Goal: Transaction & Acquisition: Purchase product/service

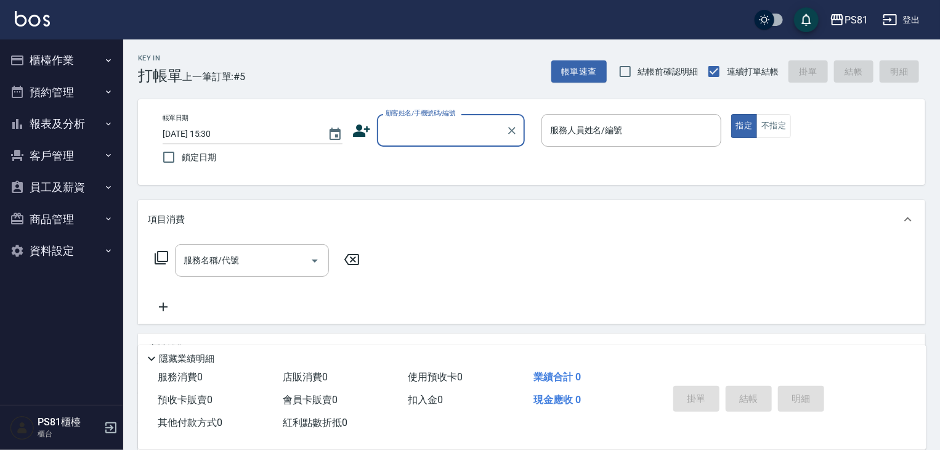
click at [65, 245] on button "資料設定" at bounding box center [61, 251] width 113 height 32
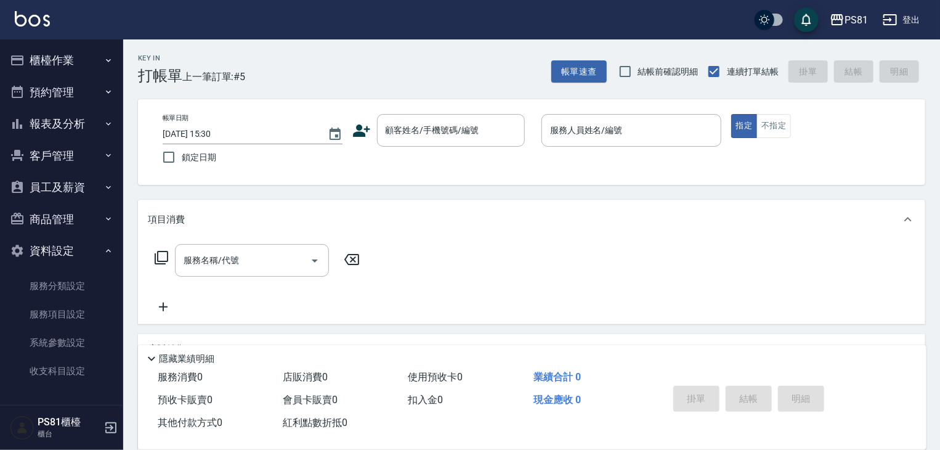
click at [63, 211] on button "商品管理" at bounding box center [61, 219] width 113 height 32
click at [65, 188] on button "員工及薪資" at bounding box center [61, 187] width 113 height 32
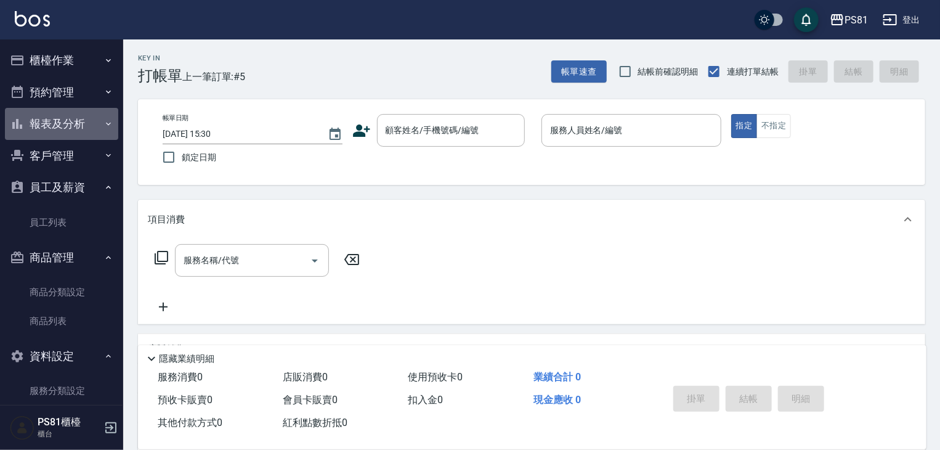
drag, startPoint x: 84, startPoint y: 118, endPoint x: 74, endPoint y: 152, distance: 34.7
click at [84, 118] on button "報表及分析" at bounding box center [61, 124] width 113 height 32
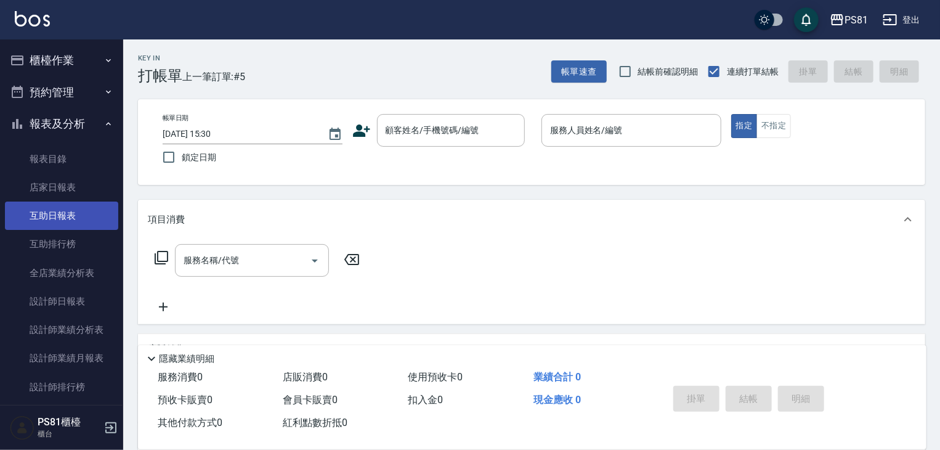
scroll to position [62, 0]
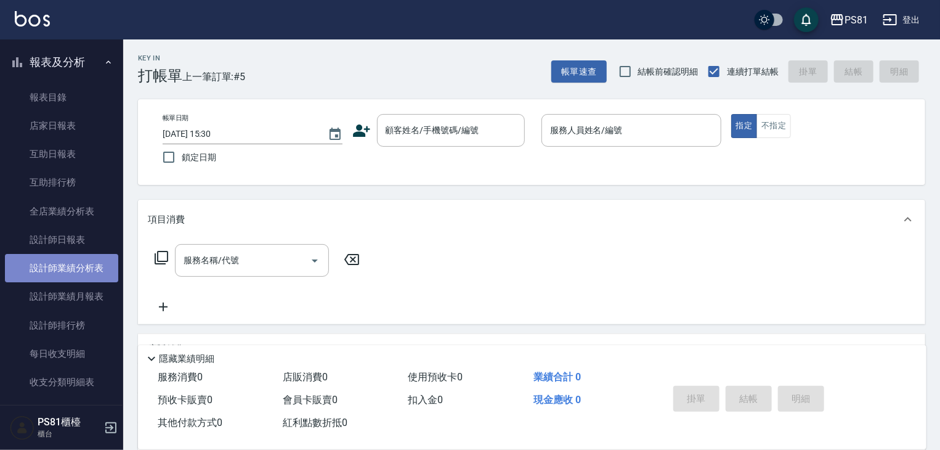
click at [86, 277] on link "設計師業績分析表" at bounding box center [61, 268] width 113 height 28
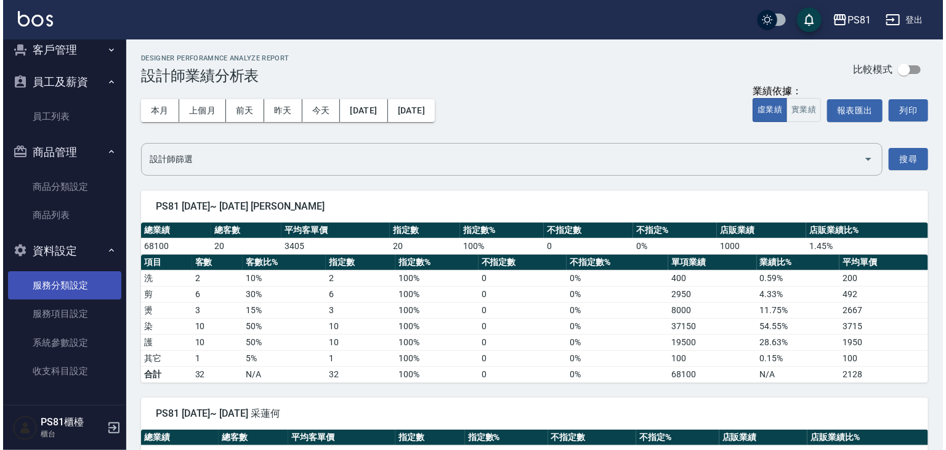
scroll to position [59, 0]
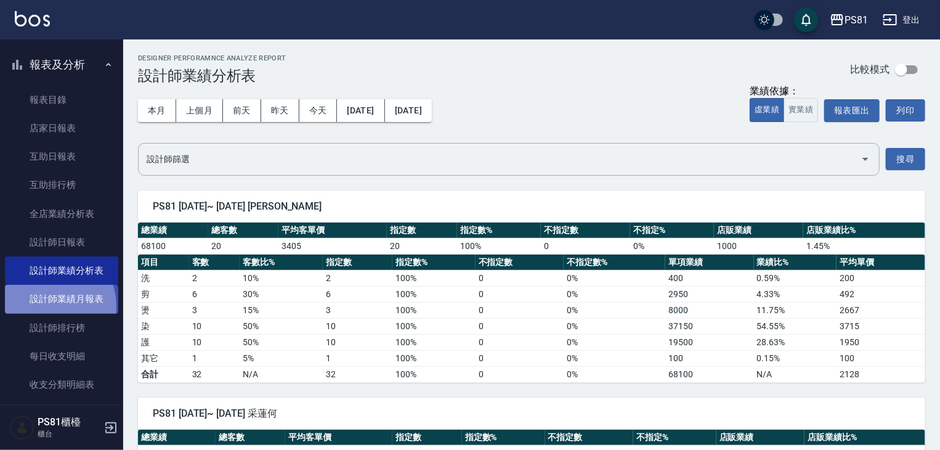
click at [47, 306] on link "設計師業績月報表" at bounding box center [61, 299] width 113 height 28
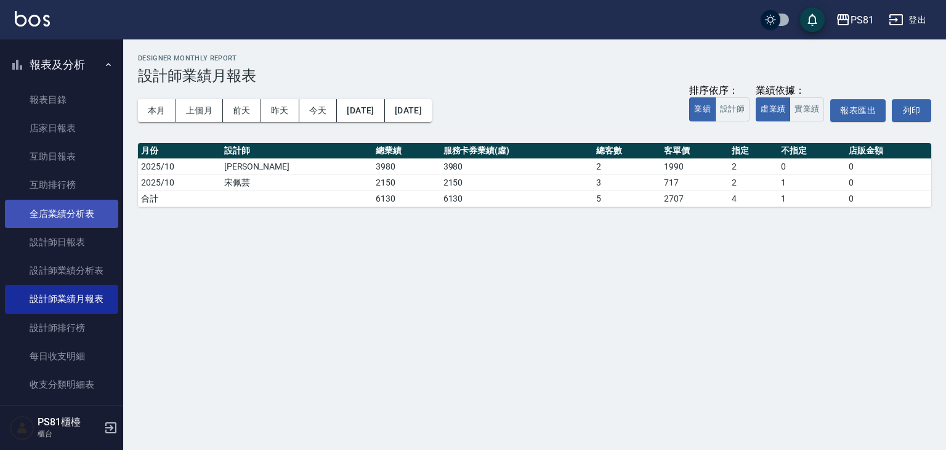
click at [81, 220] on link "全店業績分析表" at bounding box center [61, 214] width 113 height 28
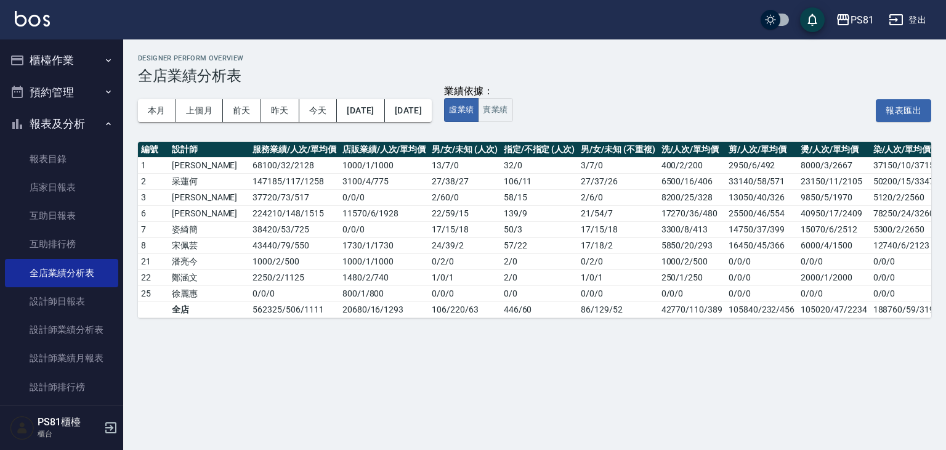
click at [68, 60] on button "櫃檯作業" at bounding box center [61, 60] width 113 height 32
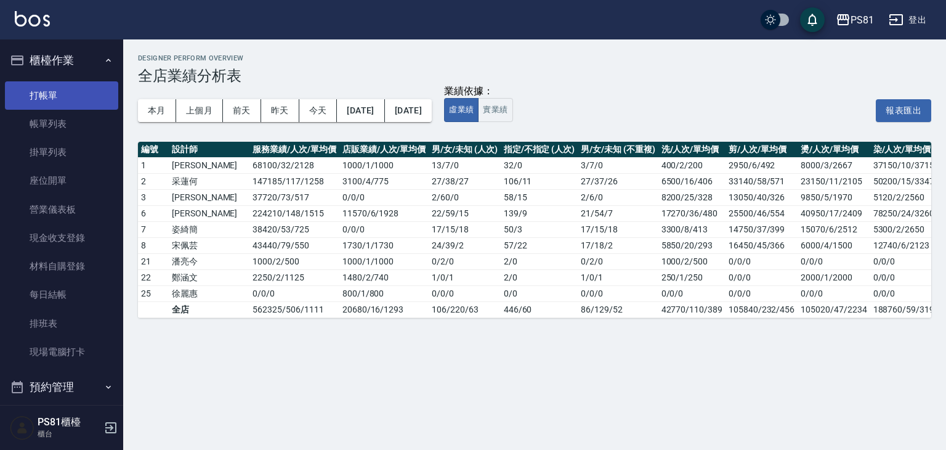
click at [52, 99] on link "打帳單" at bounding box center [61, 95] width 113 height 28
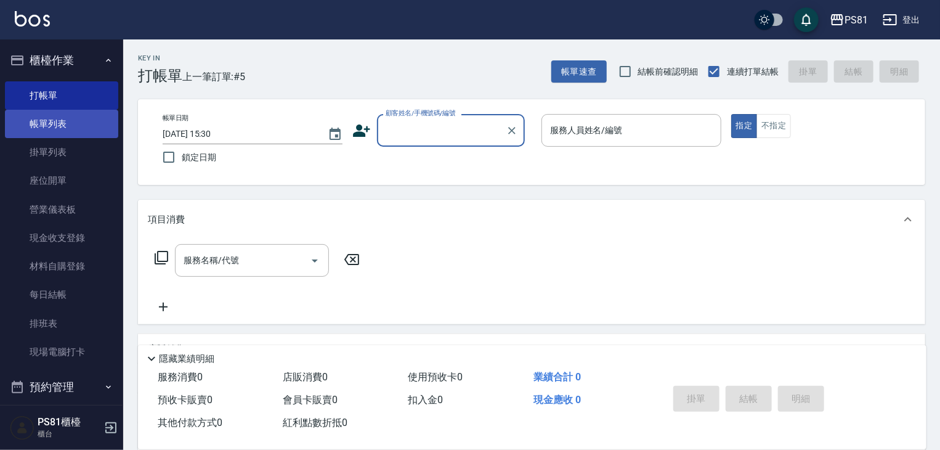
click at [51, 122] on link "帳單列表" at bounding box center [61, 124] width 113 height 28
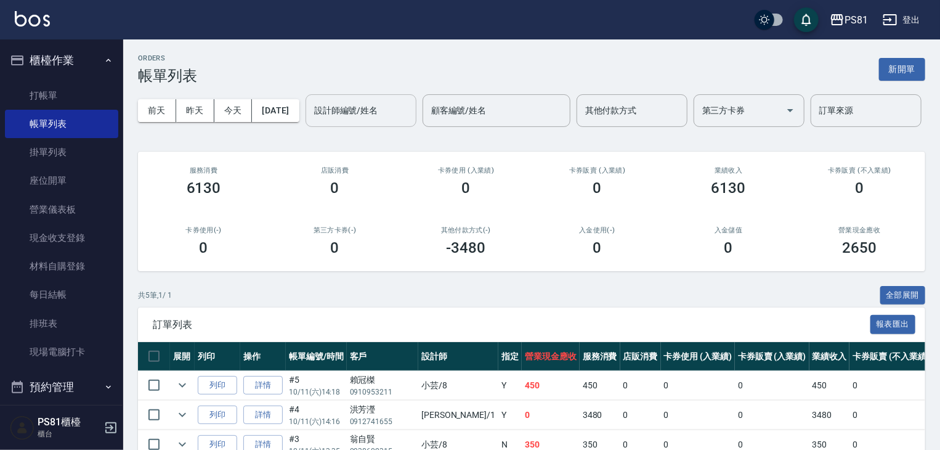
click at [311, 121] on input "設計師編號/姓名" at bounding box center [361, 111] width 100 height 22
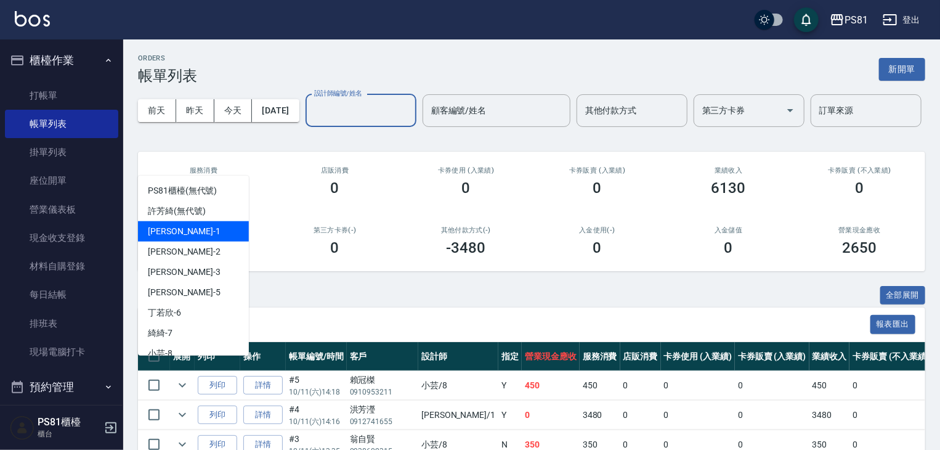
click at [197, 222] on div "[PERSON_NAME] -1" at bounding box center [193, 231] width 111 height 20
type input "[PERSON_NAME]-1"
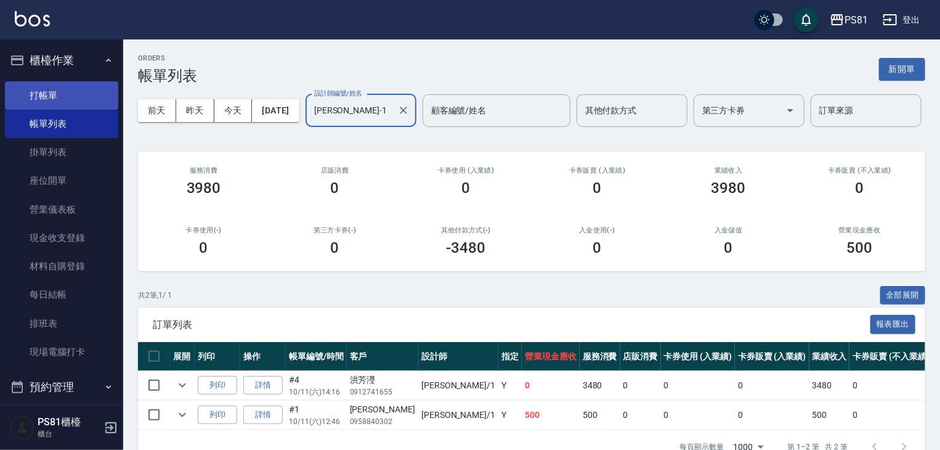
click at [73, 104] on link "打帳單" at bounding box center [61, 95] width 113 height 28
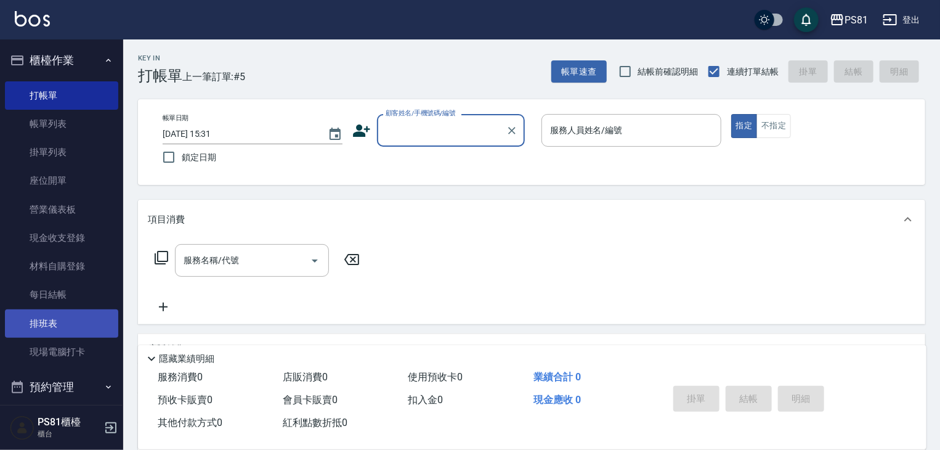
click at [89, 328] on link "排班表" at bounding box center [61, 323] width 113 height 28
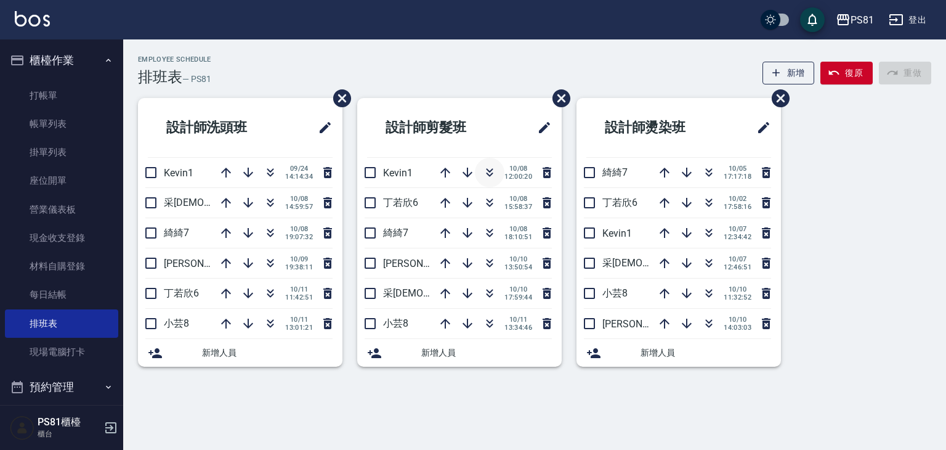
click at [492, 176] on icon "button" at bounding box center [489, 172] width 15 height 15
click at [487, 228] on icon "button" at bounding box center [489, 232] width 15 height 15
click at [489, 235] on icon "button" at bounding box center [490, 235] width 7 height 4
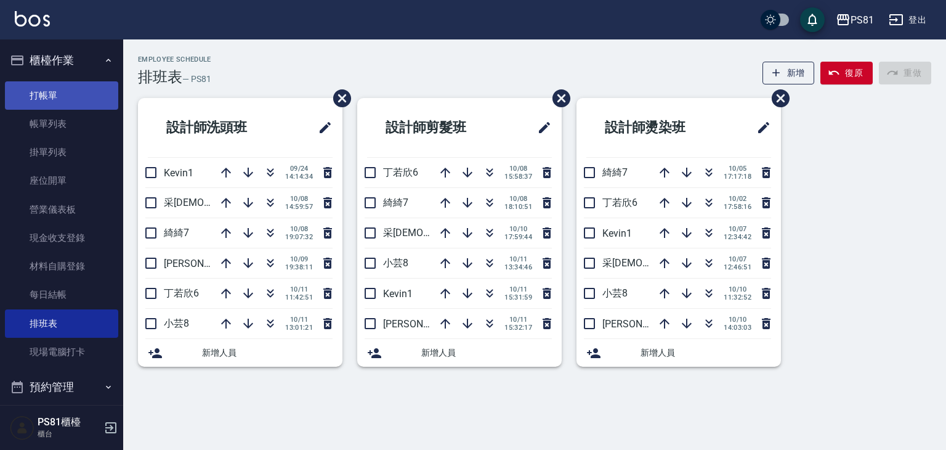
click at [40, 94] on link "打帳單" at bounding box center [61, 95] width 113 height 28
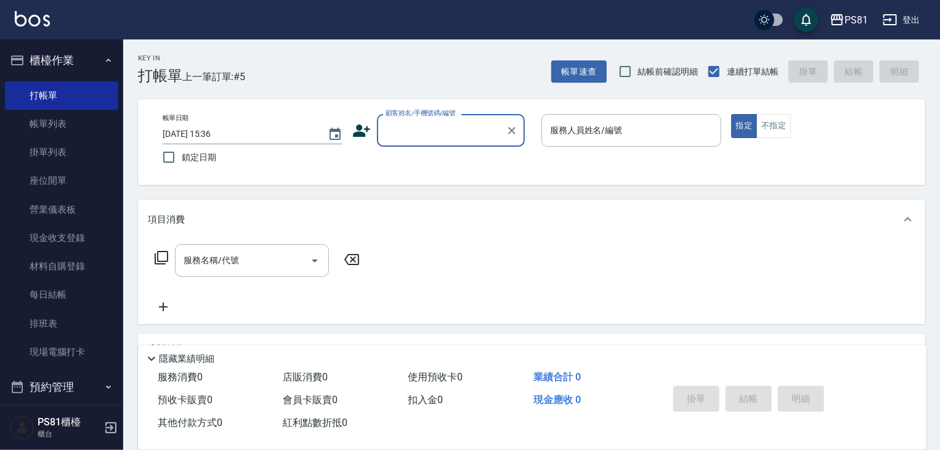
click at [424, 138] on input "顧客姓名/手機號碼/編號" at bounding box center [442, 131] width 118 height 22
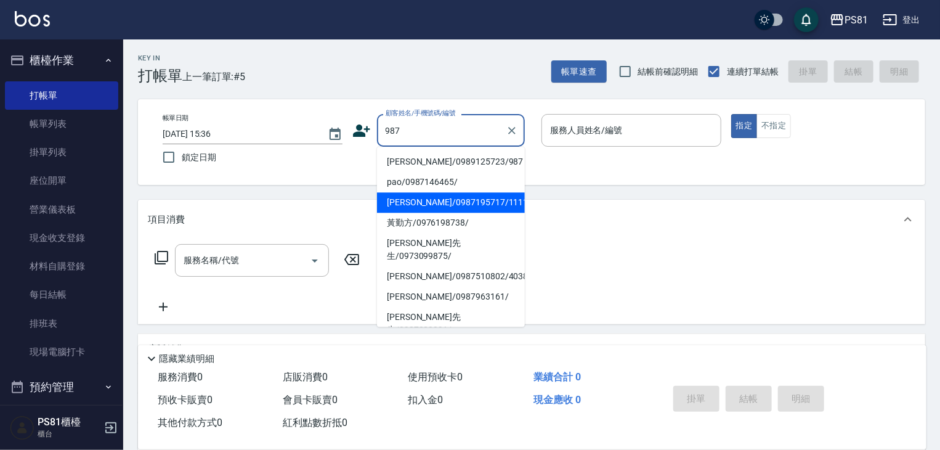
click at [429, 200] on li "[PERSON_NAME]/0987195717/111111" at bounding box center [451, 202] width 148 height 20
type input "[PERSON_NAME]/0987195717/111111"
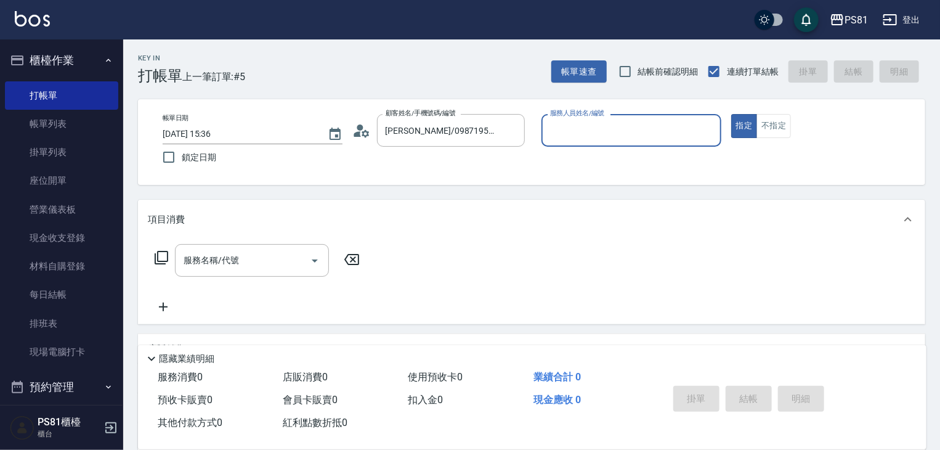
click at [601, 132] on input "服務人員姓名/編號" at bounding box center [631, 131] width 169 height 22
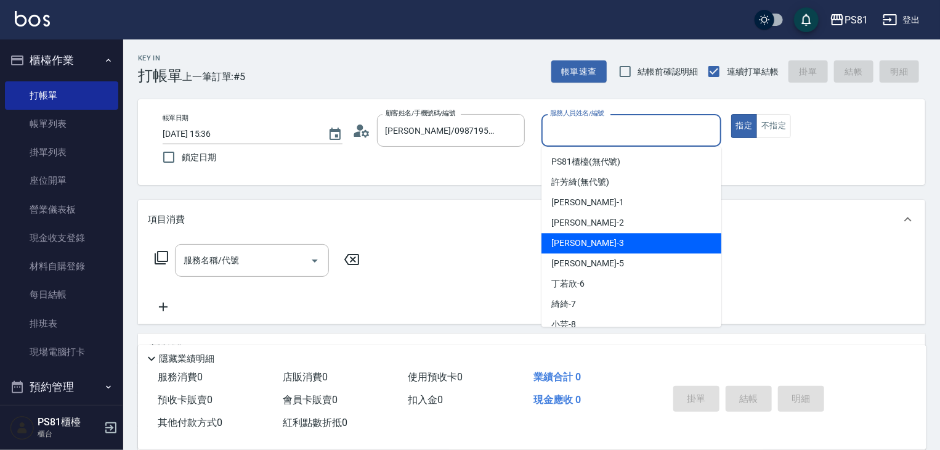
click at [558, 247] on span "[PERSON_NAME] -3" at bounding box center [587, 243] width 73 height 13
type input "[PERSON_NAME]-3"
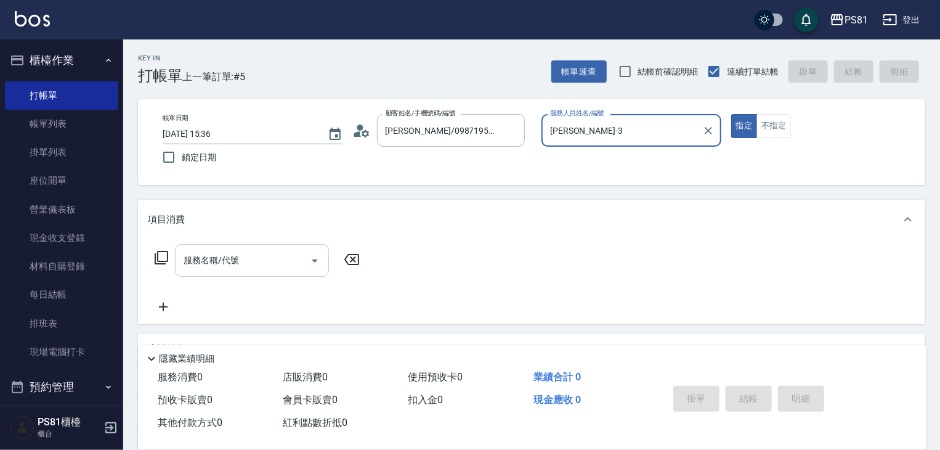
click at [195, 267] on input "服務名稱/代號" at bounding box center [243, 261] width 124 height 22
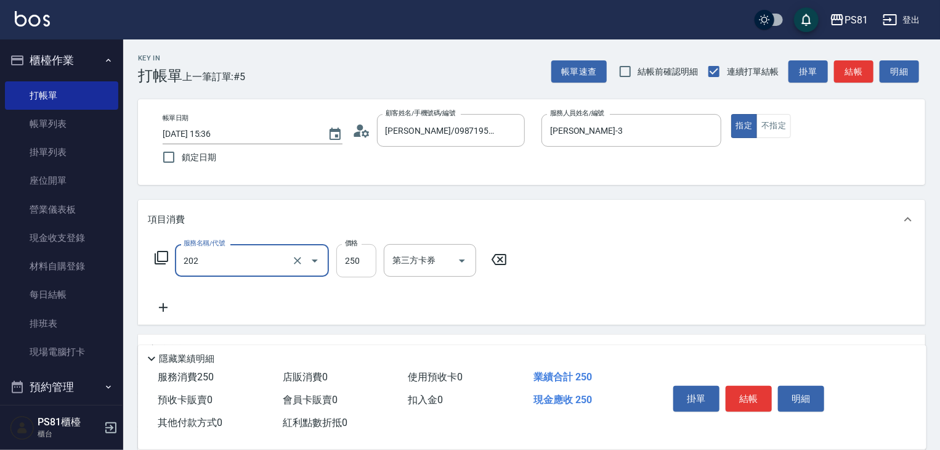
type input "單剪250(202)"
click at [360, 254] on input "250" at bounding box center [356, 260] width 40 height 33
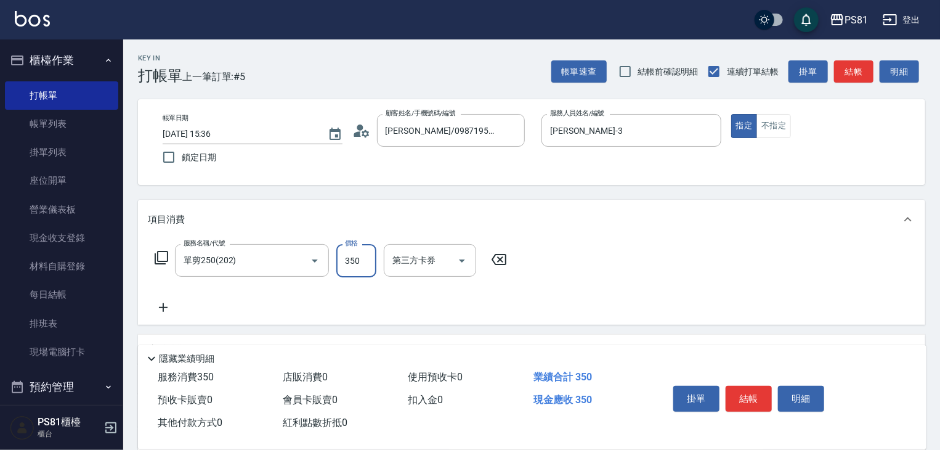
type input "350"
click at [742, 388] on button "結帳" at bounding box center [749, 399] width 46 height 26
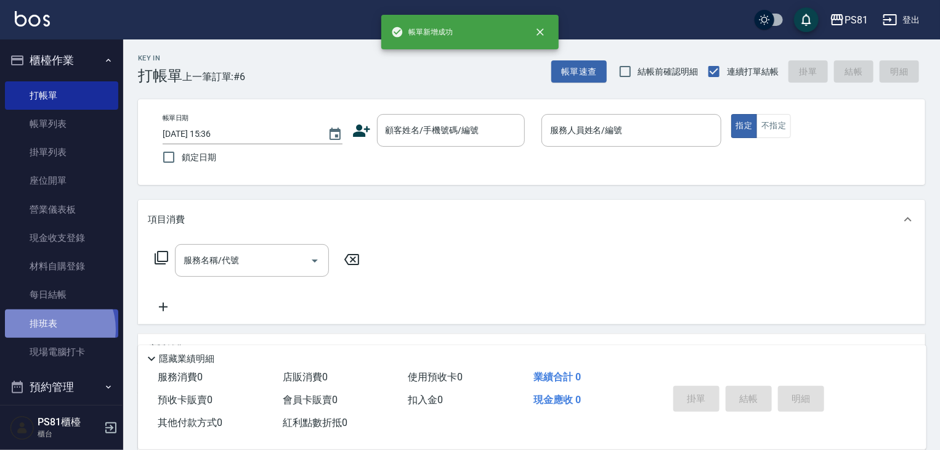
click at [49, 329] on link "排班表" at bounding box center [61, 323] width 113 height 28
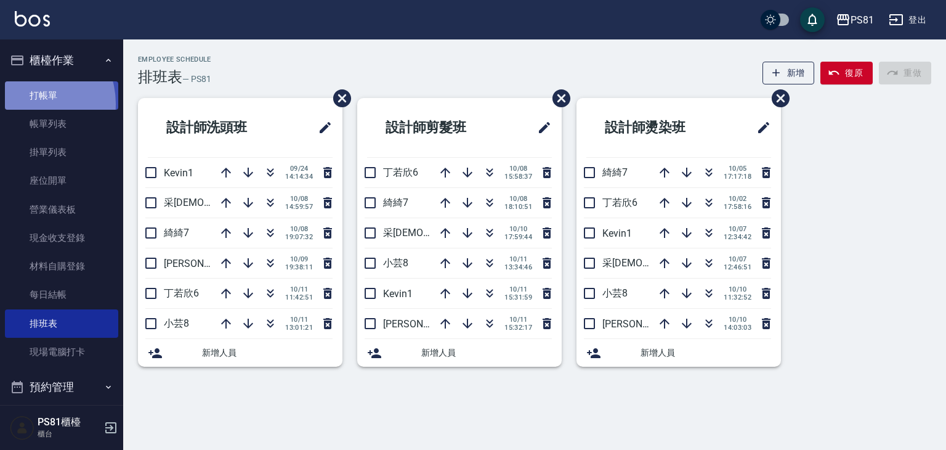
click at [29, 104] on link "打帳單" at bounding box center [61, 95] width 113 height 28
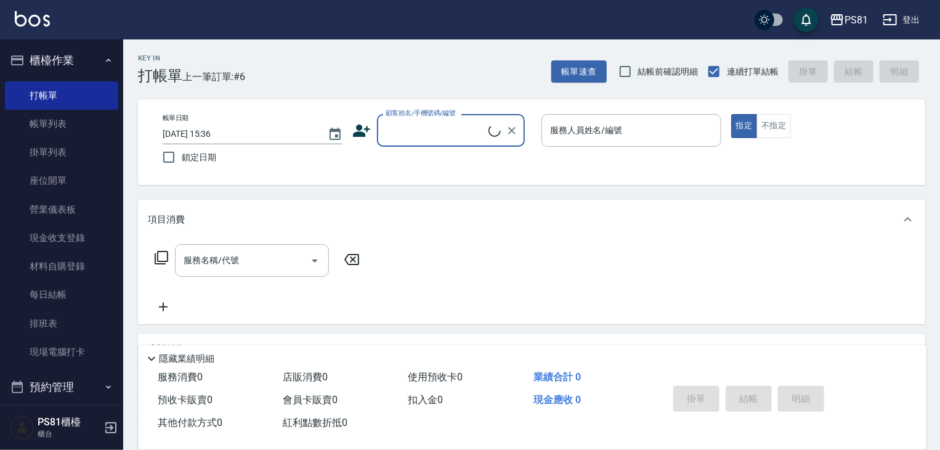
click at [408, 120] on input "顧客姓名/手機號碼/編號" at bounding box center [436, 131] width 106 height 22
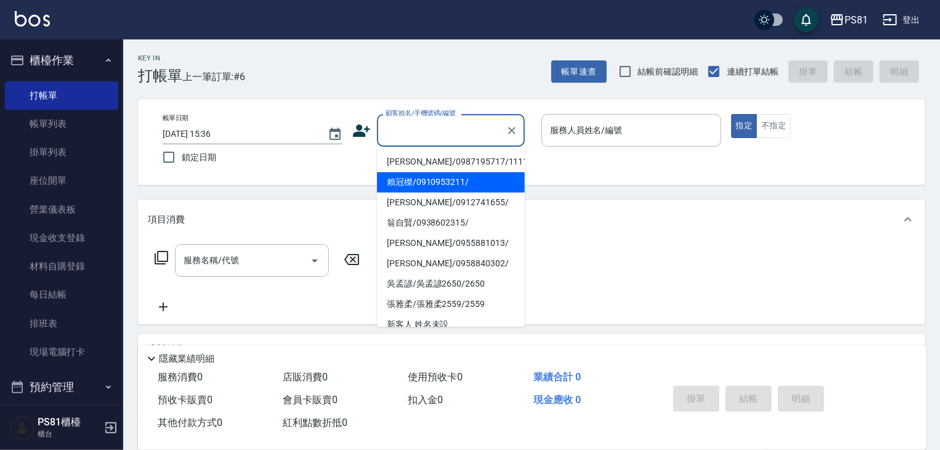
click at [433, 161] on li "[PERSON_NAME]/0987195717/111111" at bounding box center [451, 162] width 148 height 20
type input "[PERSON_NAME]/0987195717/111111"
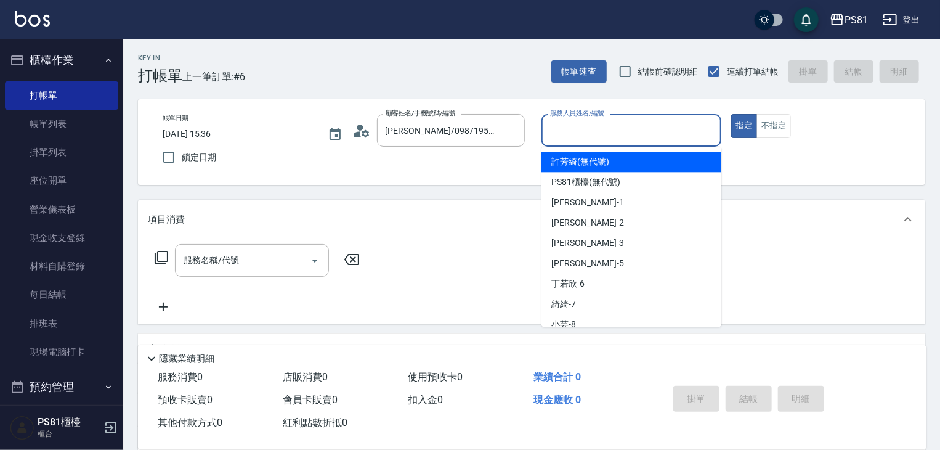
drag, startPoint x: 596, startPoint y: 129, endPoint x: 606, endPoint y: 209, distance: 80.7
click at [596, 129] on input "服務人員姓名/編號" at bounding box center [631, 131] width 169 height 22
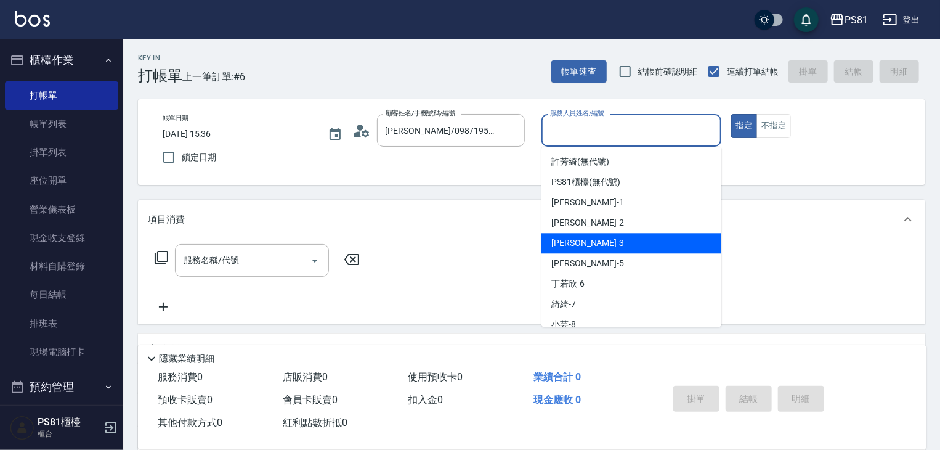
click at [596, 247] on div "[PERSON_NAME] -3" at bounding box center [632, 243] width 180 height 20
type input "[PERSON_NAME]-3"
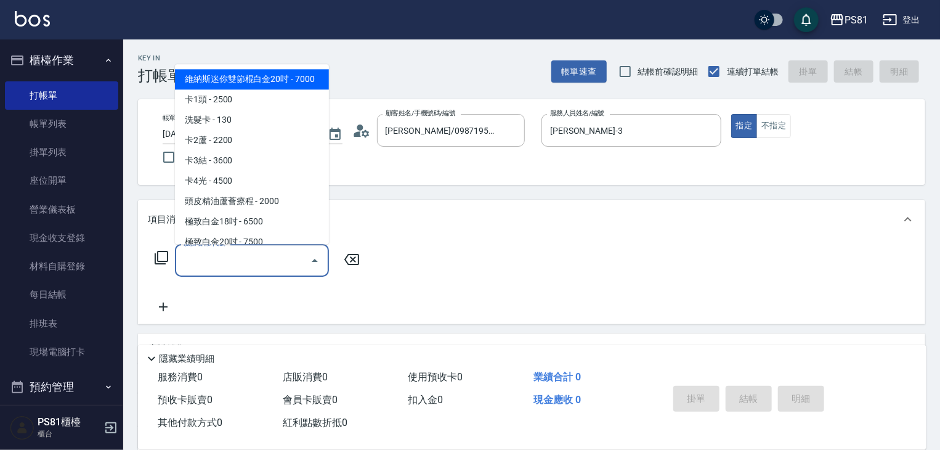
click at [289, 266] on input "服務名稱/代號" at bounding box center [243, 261] width 124 height 22
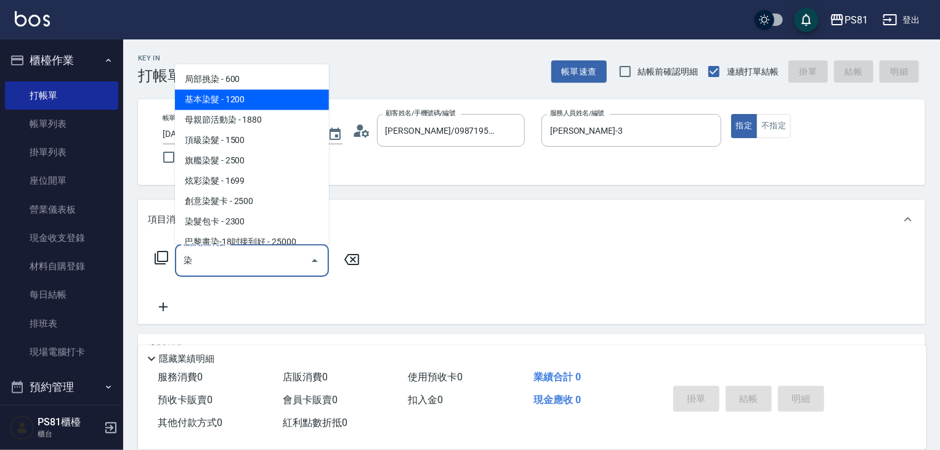
click at [246, 96] on span "基本染髮 - 1200" at bounding box center [252, 99] width 154 height 20
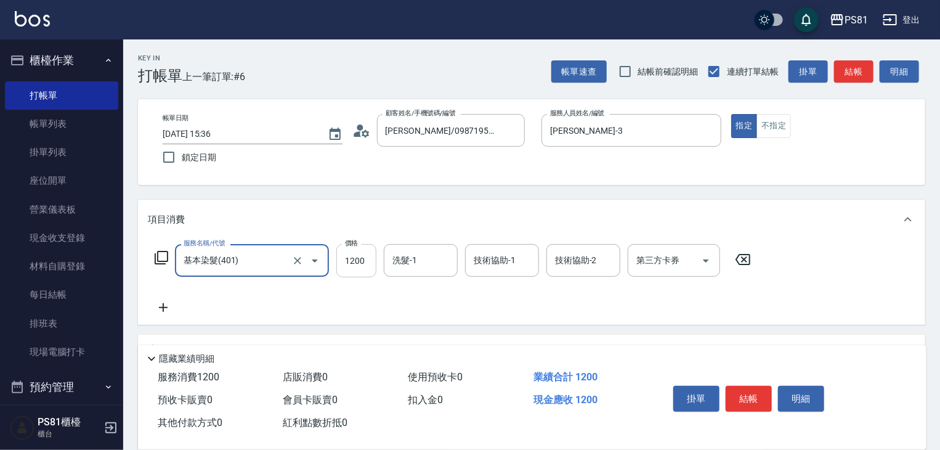
type input "基本染髮(401)"
click at [357, 264] on input "1200" at bounding box center [356, 260] width 40 height 33
type input "1000"
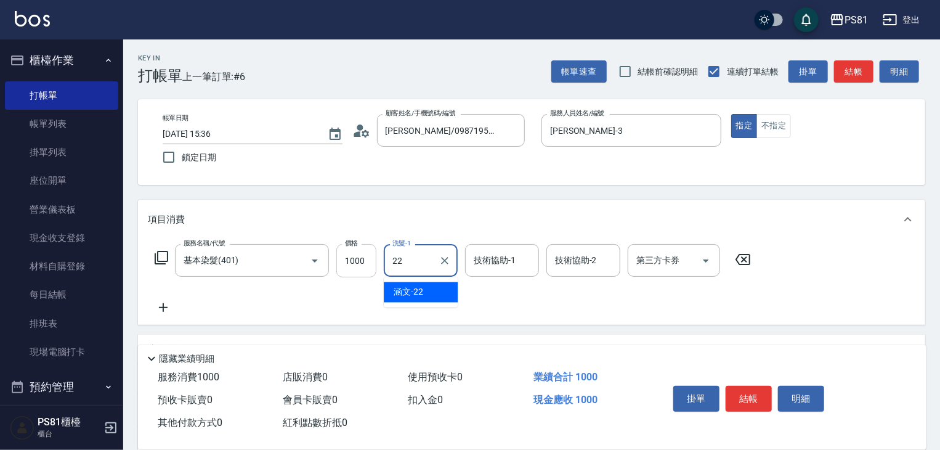
type input "涵文-22"
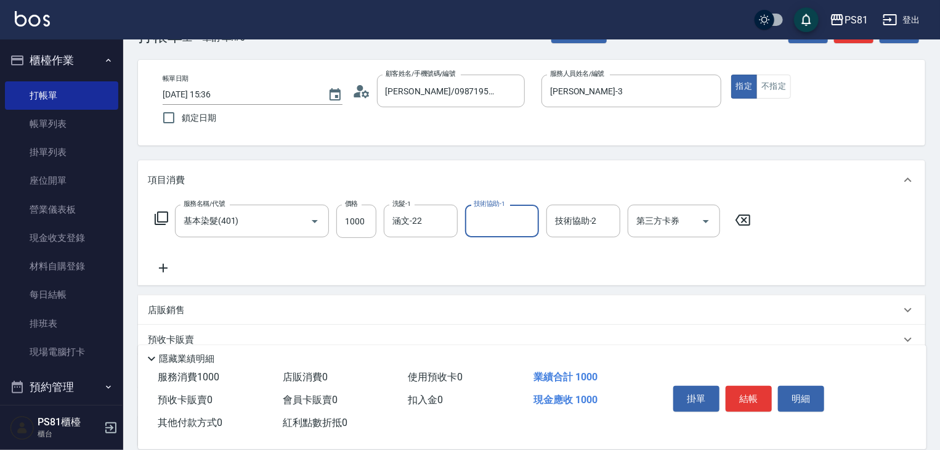
scroll to position [62, 0]
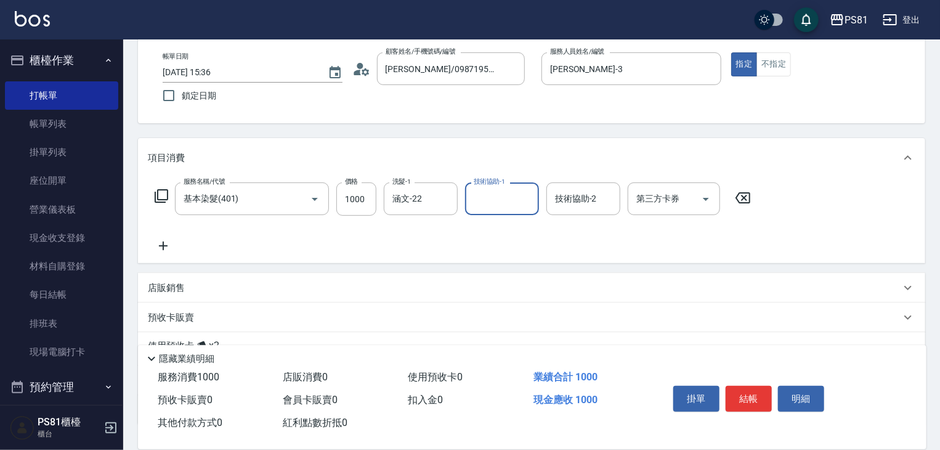
click at [161, 252] on icon at bounding box center [163, 245] width 31 height 15
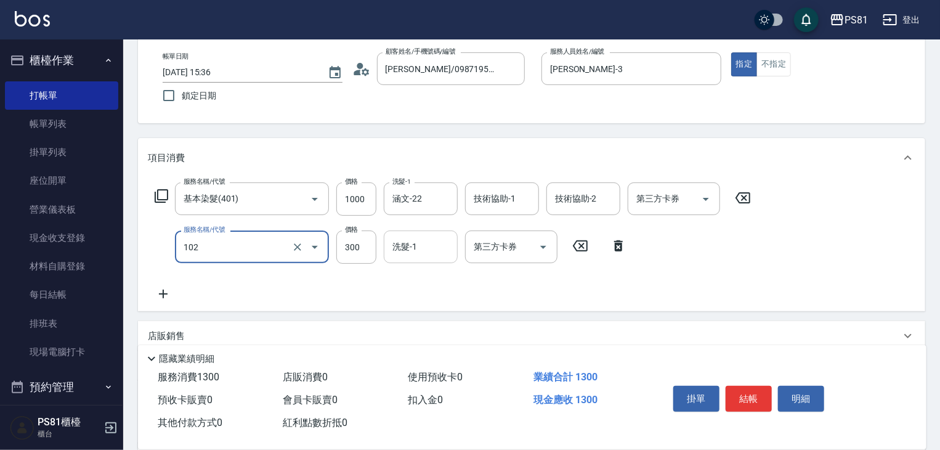
type input "保濕洗(102)"
click at [439, 249] on input "洗髮-1" at bounding box center [420, 247] width 63 height 22
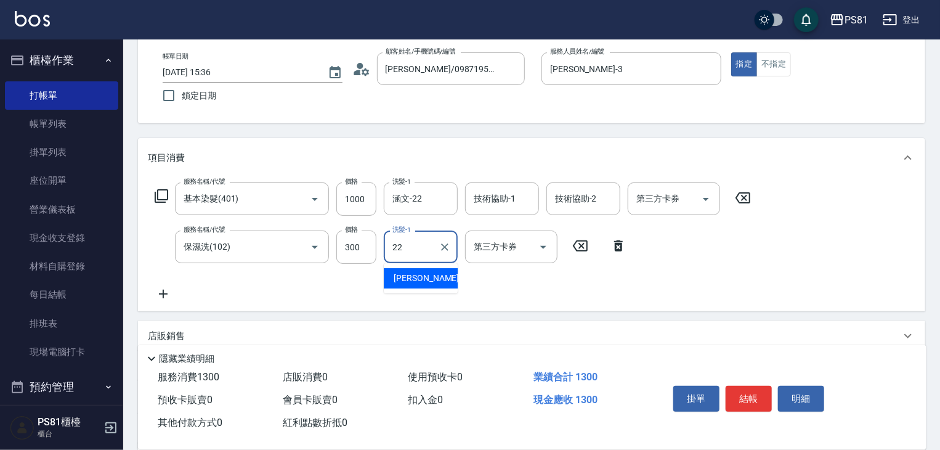
type input "涵文-22"
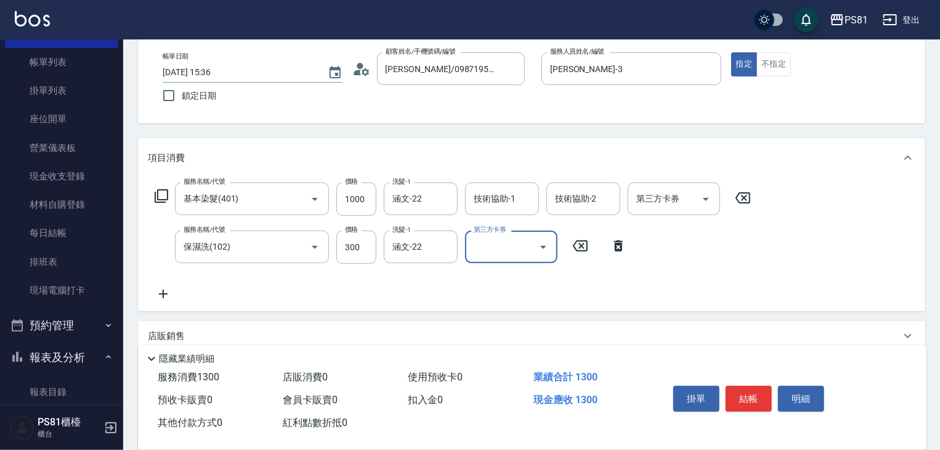
click at [159, 295] on icon at bounding box center [163, 293] width 31 height 15
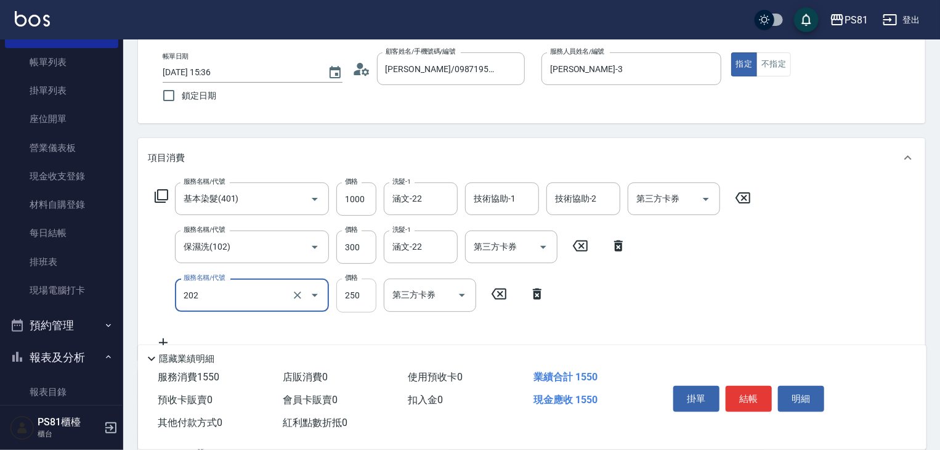
type input "單剪250(202)"
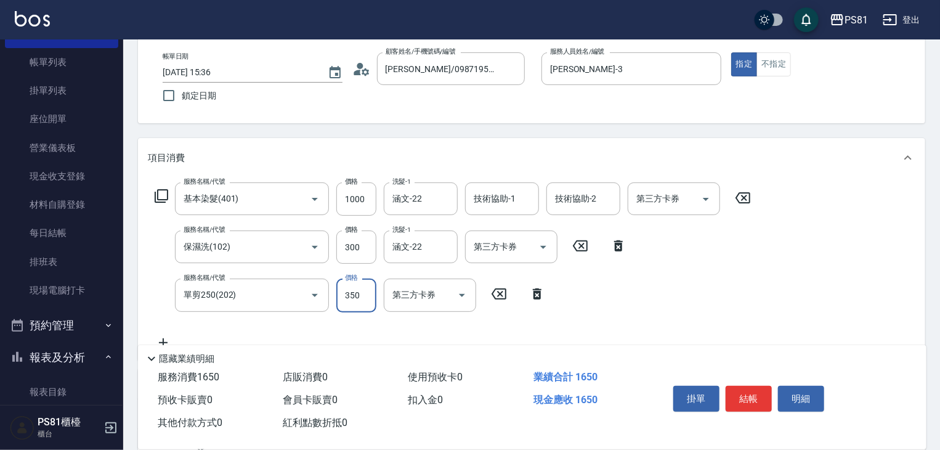
type input "350"
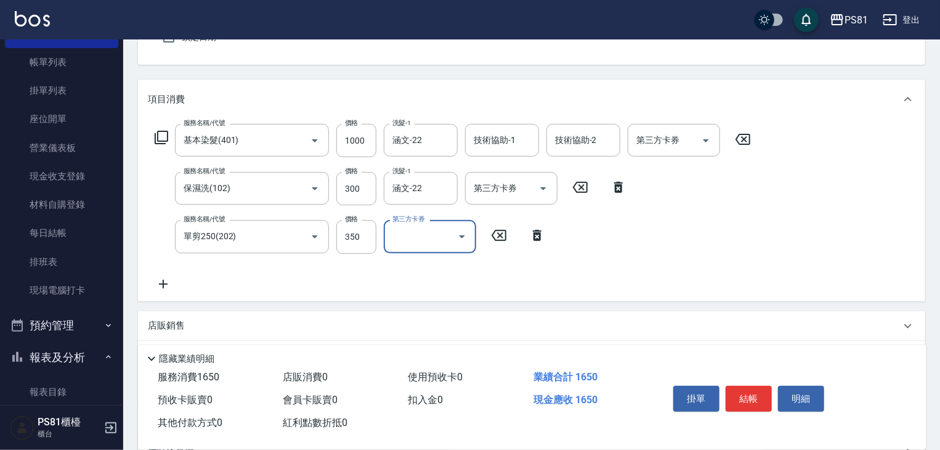
scroll to position [185, 0]
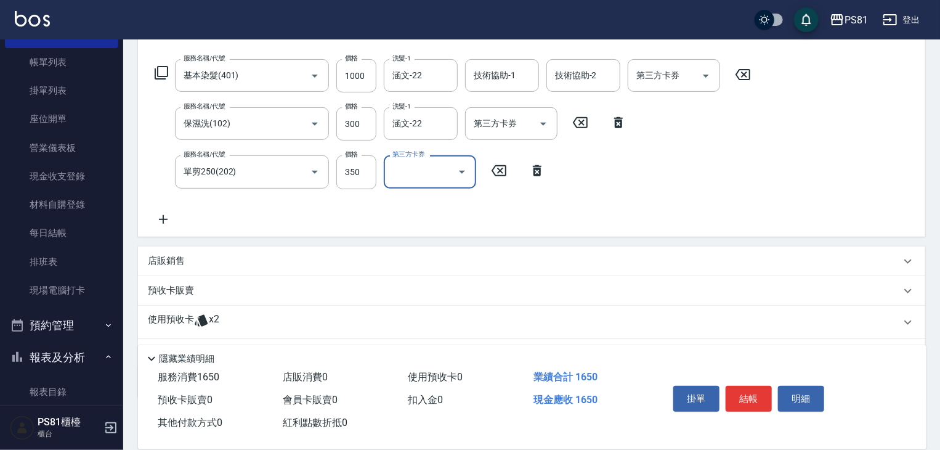
drag, startPoint x: 147, startPoint y: 211, endPoint x: 155, endPoint y: 215, distance: 9.6
click at [150, 212] on div "服務名稱/代號 基本染髮(401) 服務名稱/代號 價格 1000 價格 洗髮-1 涵文-22 洗髮-1 技術協助-1 技術協助-1 技術協助-2 技術協助-…" at bounding box center [531, 145] width 787 height 182
click at [168, 227] on div "服務名稱/代號 基本染髮(401) 服務名稱/代號 價格 1000 價格 洗髮-1 涵文-22 洗髮-1 技術協助-1 技術協助-1 技術協助-2 技術協助-…" at bounding box center [531, 145] width 787 height 182
click at [164, 213] on icon at bounding box center [163, 219] width 31 height 15
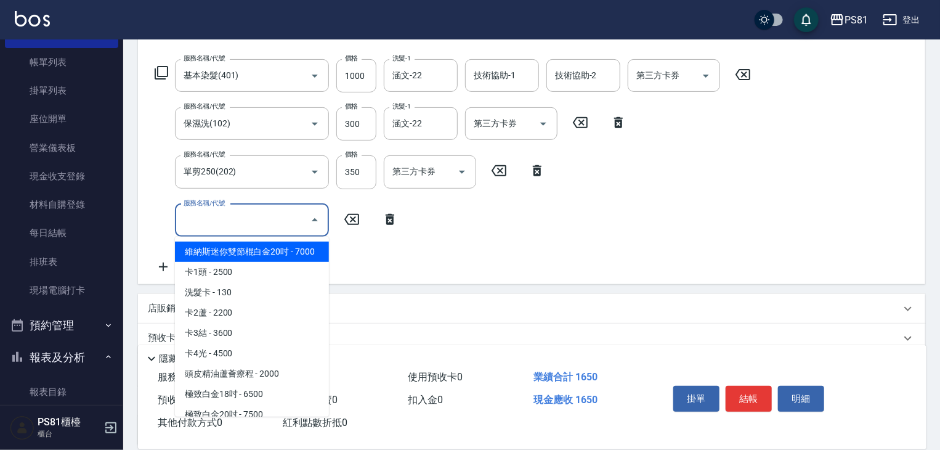
click at [229, 222] on input "服務名稱/代號" at bounding box center [243, 220] width 124 height 22
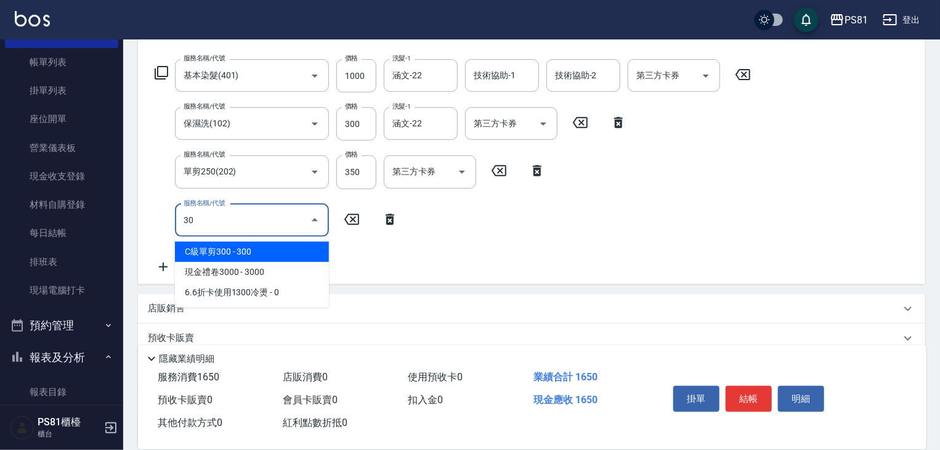
type input "3"
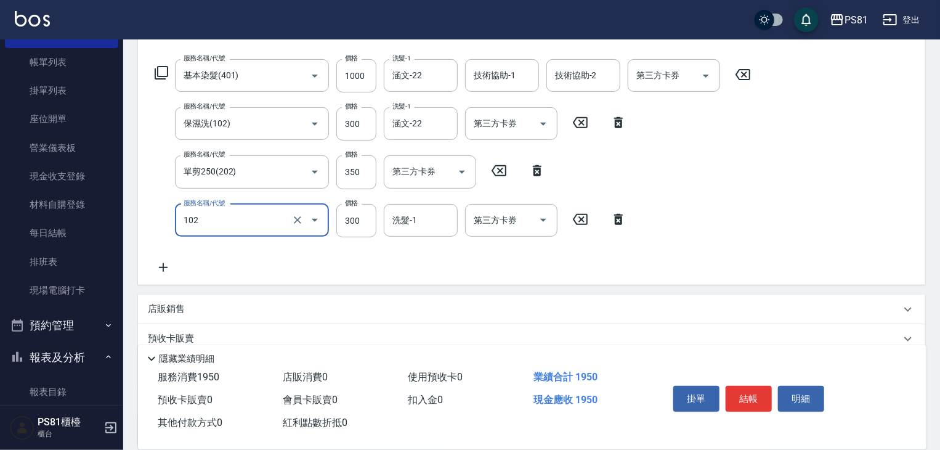
type input "保濕洗(102)"
click at [164, 265] on icon at bounding box center [163, 267] width 31 height 15
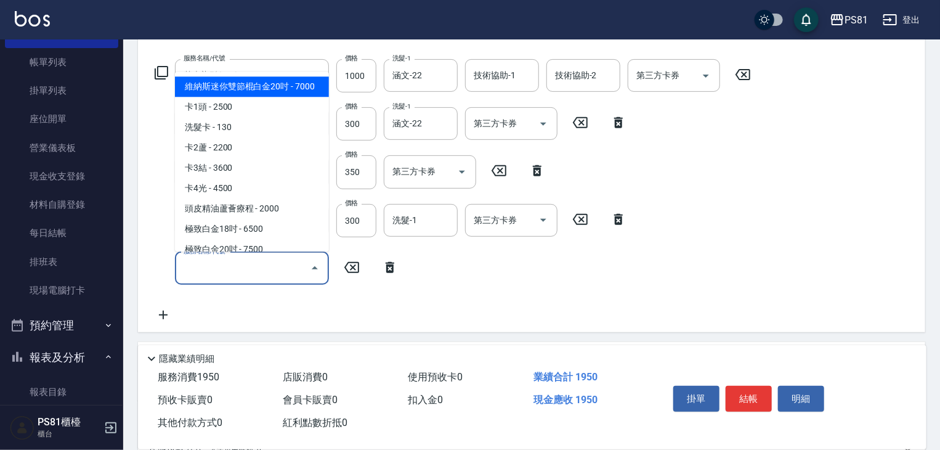
click at [240, 260] on input "服務名稱/代號" at bounding box center [243, 269] width 124 height 22
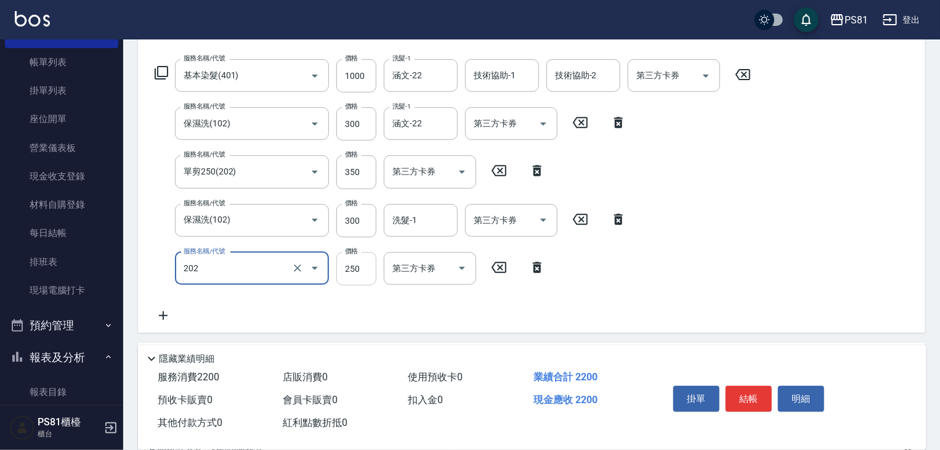
type input "單剪250(202)"
click at [345, 274] on input "250" at bounding box center [356, 268] width 40 height 33
type input "350"
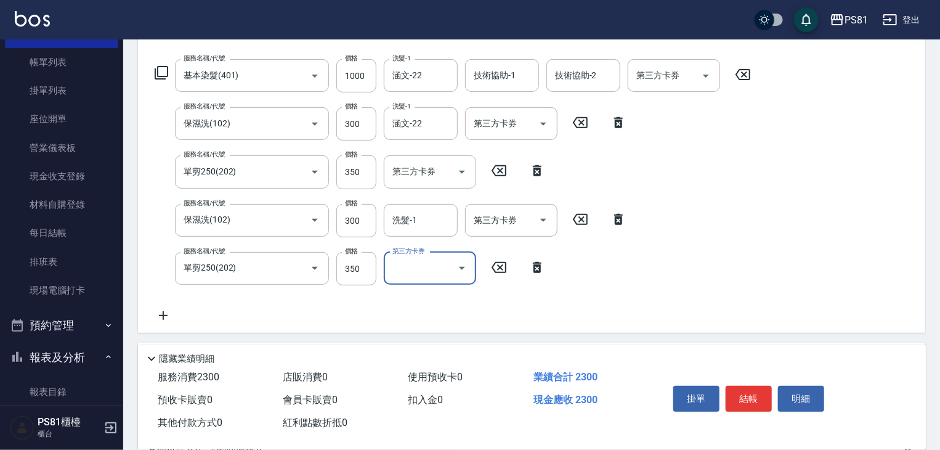
click at [173, 312] on icon at bounding box center [163, 315] width 31 height 15
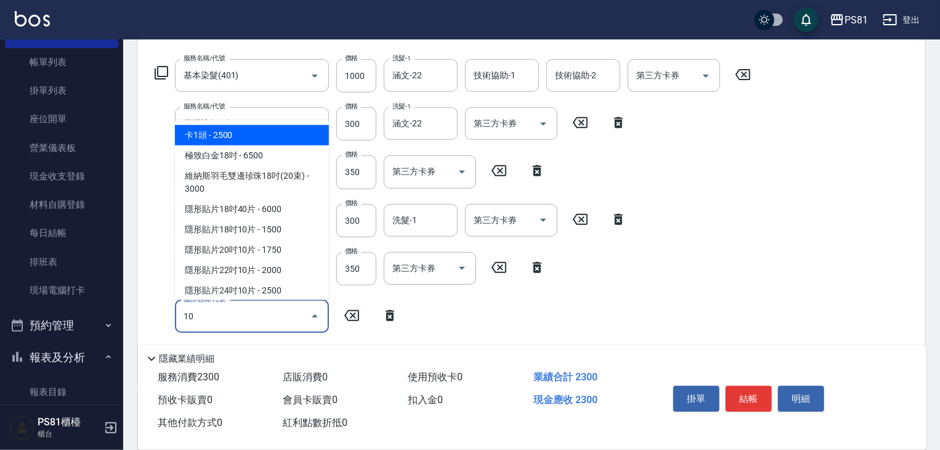
type input "101"
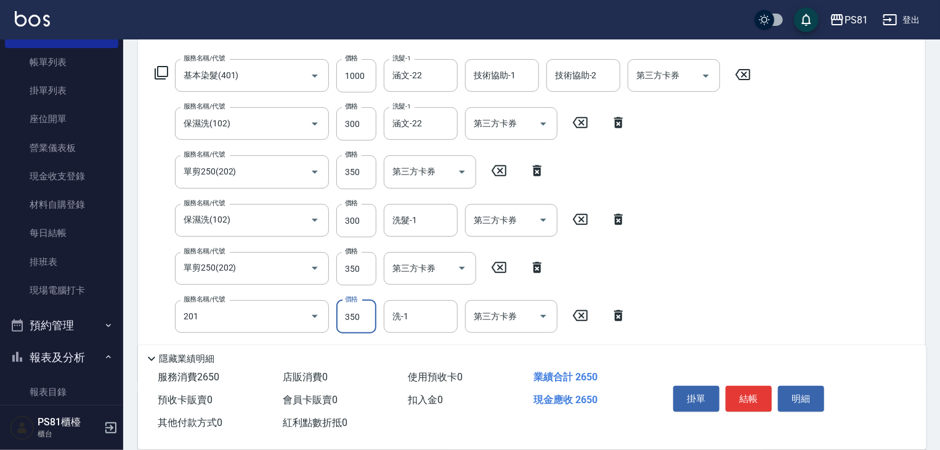
type input "洗剪350(201)"
click at [365, 318] on input "350" at bounding box center [356, 316] width 40 height 33
type input "450"
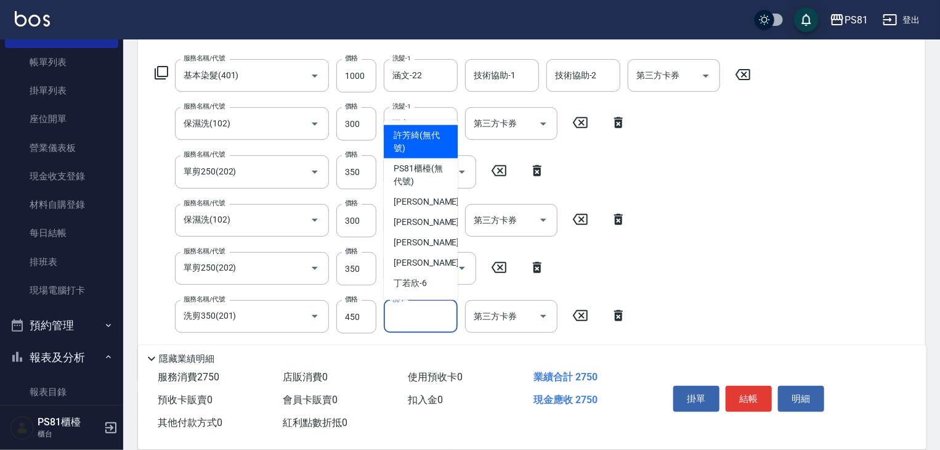
click at [443, 325] on input "洗-1" at bounding box center [420, 317] width 63 height 22
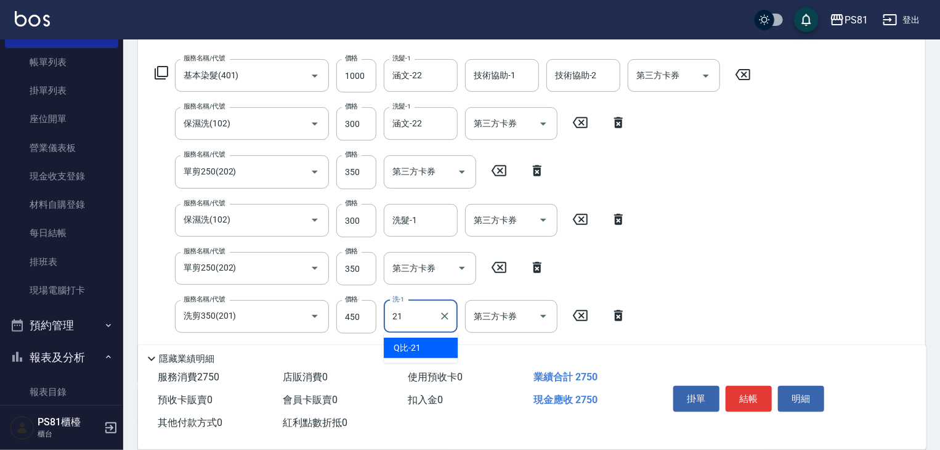
type input "Q比-21"
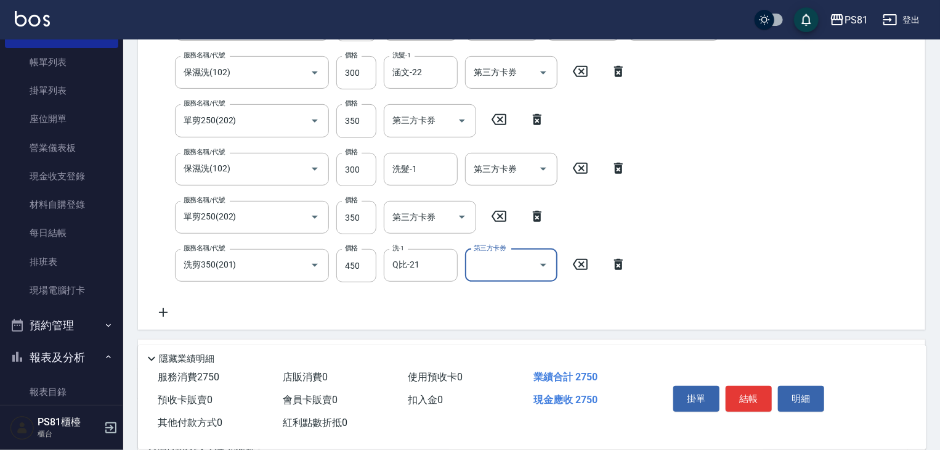
scroll to position [308, 0]
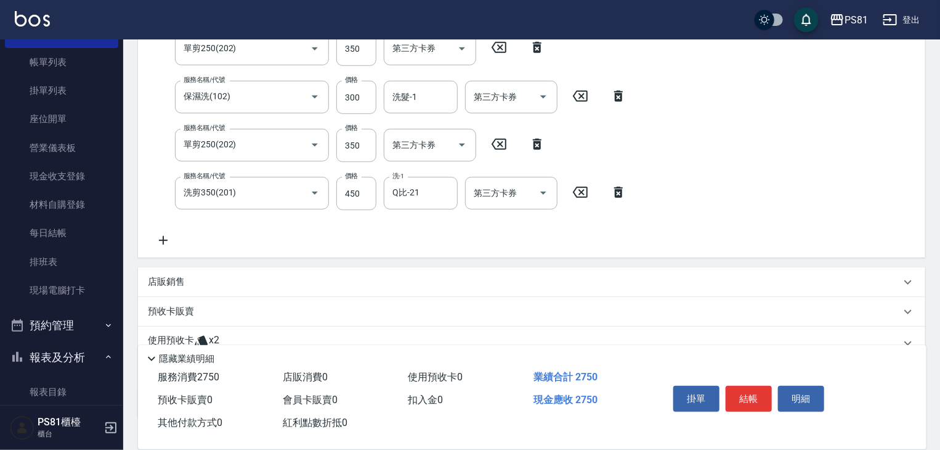
drag, startPoint x: 153, startPoint y: 237, endPoint x: 164, endPoint y: 243, distance: 12.5
click at [156, 238] on icon at bounding box center [163, 240] width 31 height 15
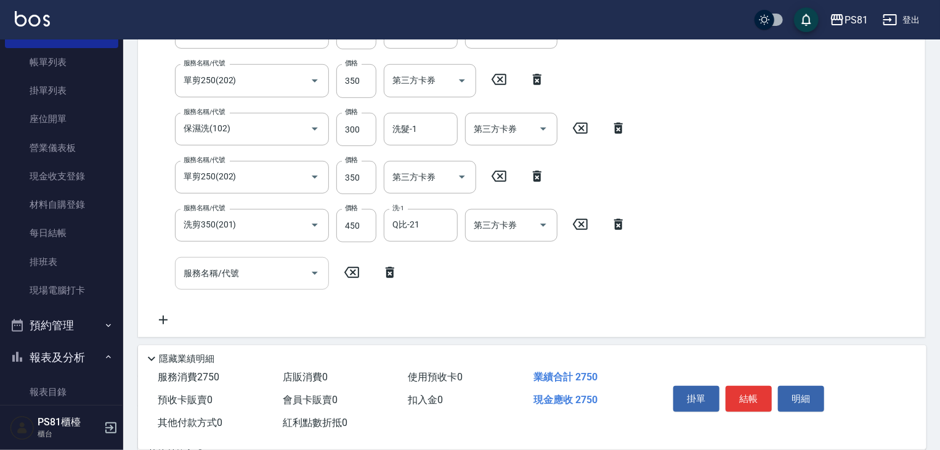
drag, startPoint x: 165, startPoint y: 243, endPoint x: 228, endPoint y: 259, distance: 64.9
click at [166, 243] on div "服務名稱/代號 基本染髮(401) 服務名稱/代號 價格 1000 價格 洗髮-1 涵文-22 洗髮-1 技術協助-1 技術協助-1 技術協助-2 技術協助-…" at bounding box center [453, 147] width 611 height 359
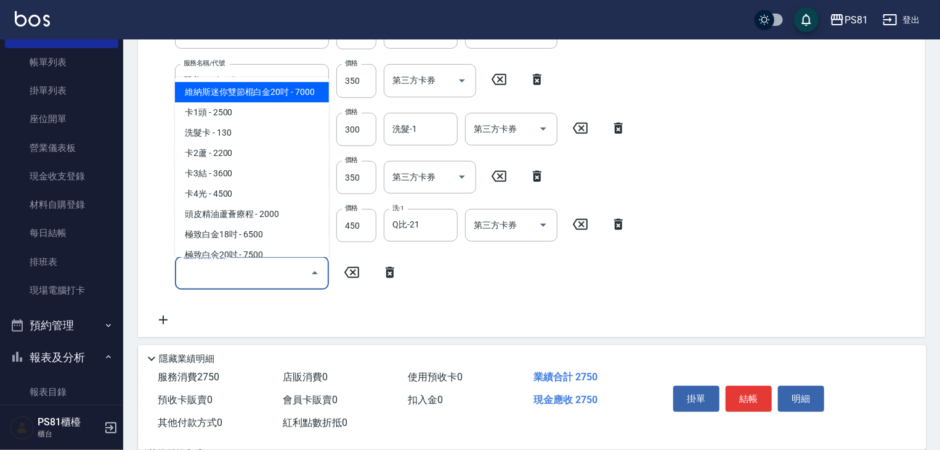
click at [227, 278] on input "服務名稱/代號" at bounding box center [243, 273] width 124 height 22
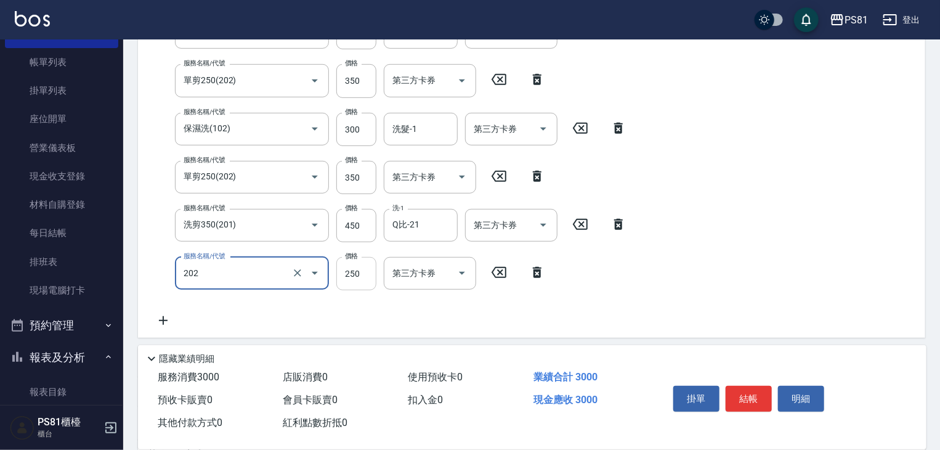
type input "單剪250(202)"
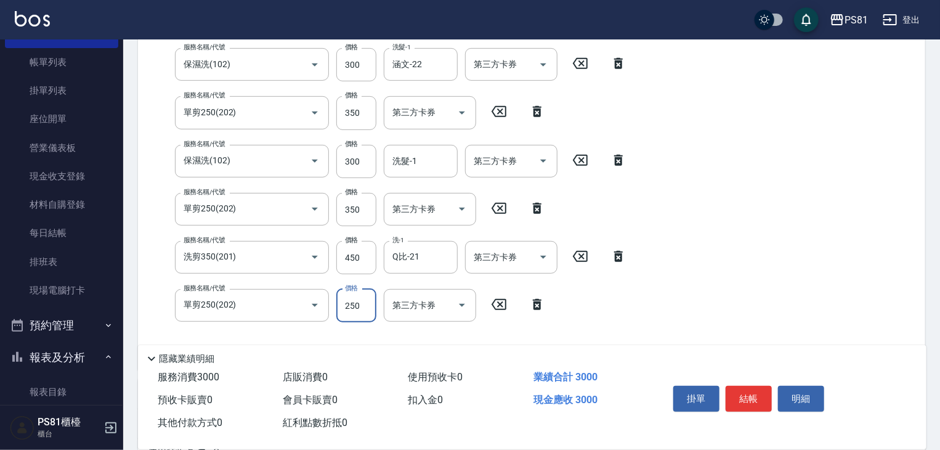
click at [357, 274] on div "服務名稱/代號 基本染髮(401) 服務名稱/代號 價格 1000 價格 洗髮-1 涵文-22 洗髮-1 技術協助-1 技術協助-1 技術協助-2 技術協助-…" at bounding box center [453, 180] width 611 height 360
type input "350"
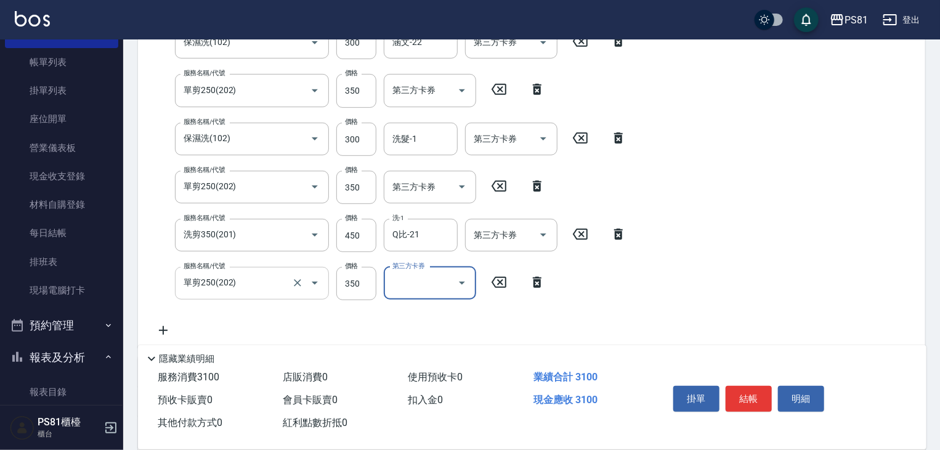
scroll to position [306, 0]
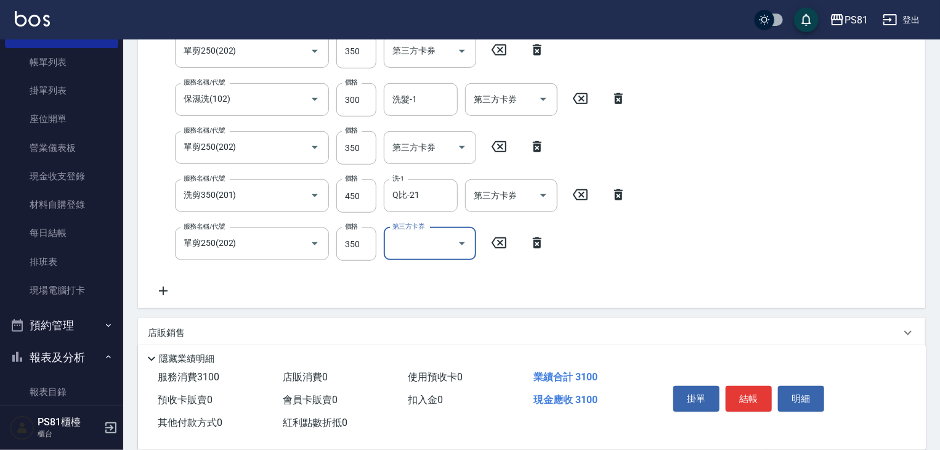
drag, startPoint x: 163, startPoint y: 286, endPoint x: 241, endPoint y: 297, distance: 78.9
click at [163, 286] on icon at bounding box center [163, 290] width 9 height 9
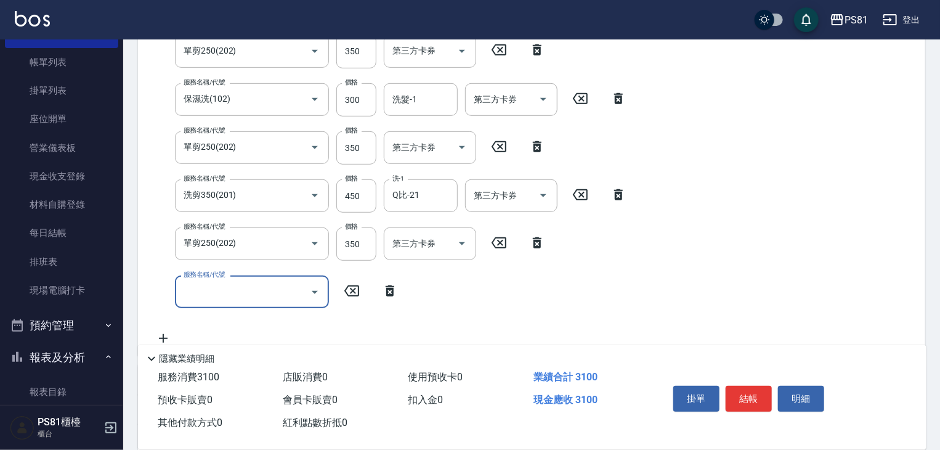
scroll to position [276, 0]
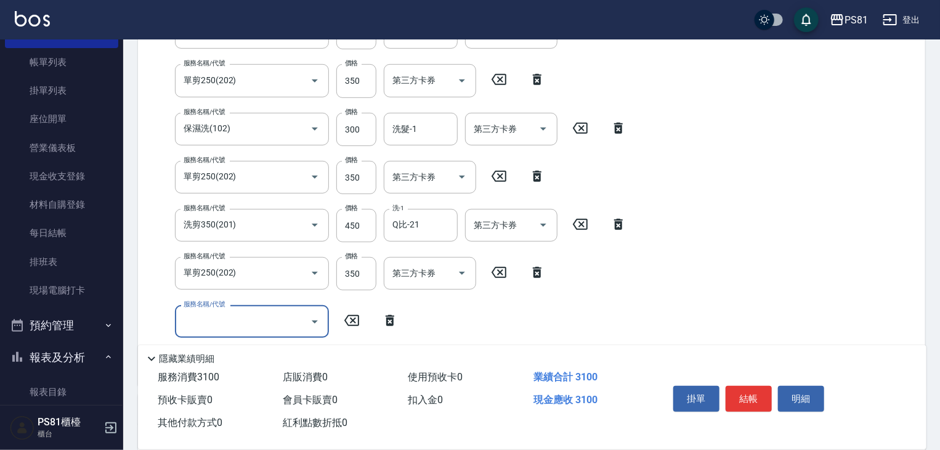
click at [229, 328] on input "服務名稱/代號" at bounding box center [243, 322] width 124 height 22
type input "單剪250(202)"
click at [350, 325] on div "服務名稱/代號 基本染髮(401) 服務名稱/代號 價格 1000 價格 洗髮-1 涵文-22 洗髮-1 技術協助-1 技術協助-1 技術協助-2 技術協助-…" at bounding box center [453, 172] width 611 height 408
drag, startPoint x: 246, startPoint y: 238, endPoint x: 229, endPoint y: 237, distance: 16.7
click at [229, 237] on div "服務名稱/代號 基本染髮(401) 服務名稱/代號 價格 1000 價格 洗髮-1 涵文-22 洗髮-1 技術協助-1 技術協助-1 技術協助-2 技術協助-…" at bounding box center [453, 172] width 611 height 408
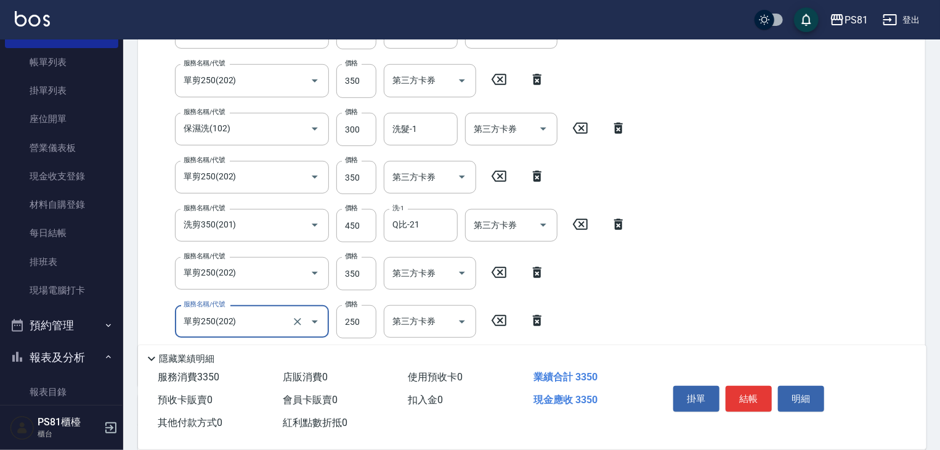
click at [289, 315] on div at bounding box center [306, 321] width 35 height 33
click at [296, 320] on icon "Clear" at bounding box center [297, 321] width 12 height 12
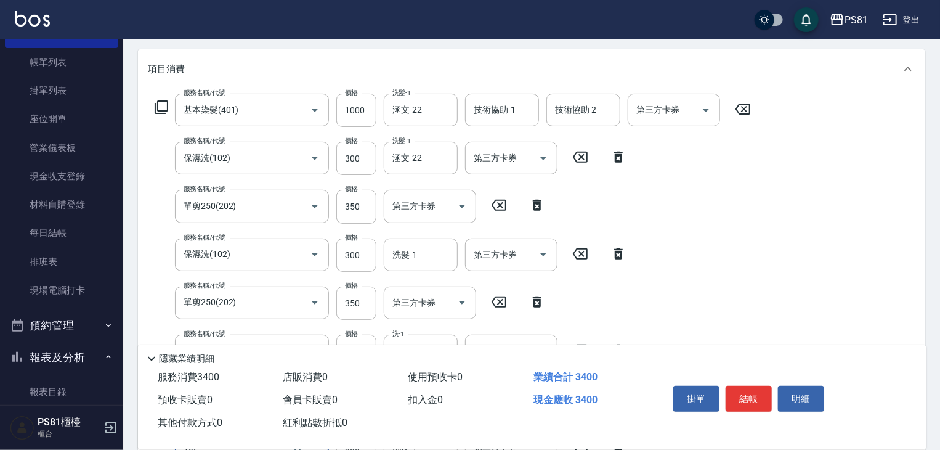
scroll to position [490, 0]
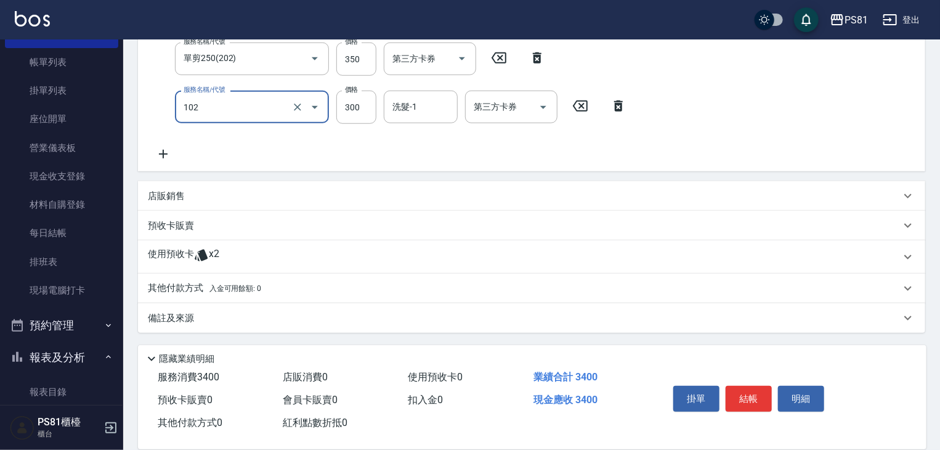
type input "保濕洗(102)"
click at [202, 280] on div "其他付款方式 入金可用餘額: 0" at bounding box center [531, 289] width 787 height 30
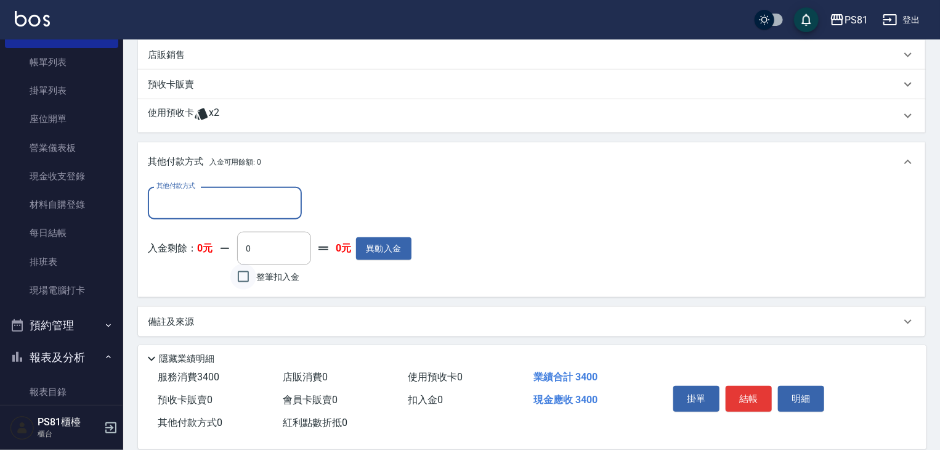
scroll to position [635, 0]
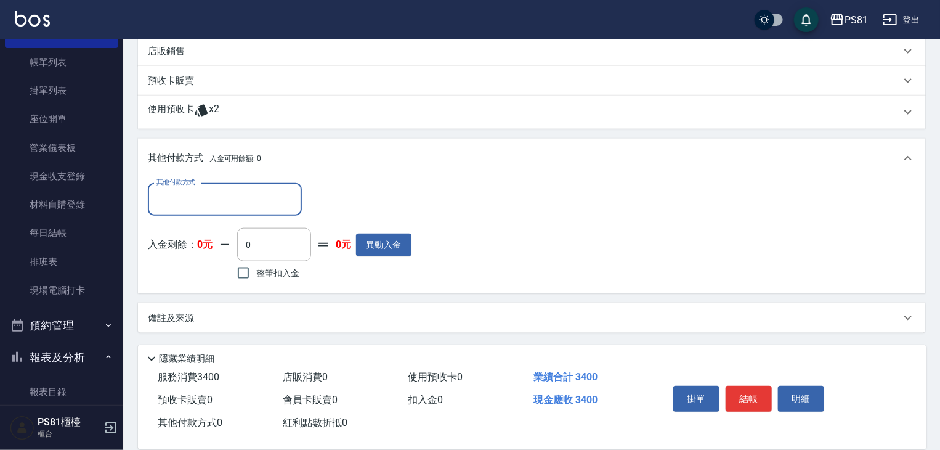
click at [185, 195] on input "其他付款方式" at bounding box center [224, 200] width 143 height 22
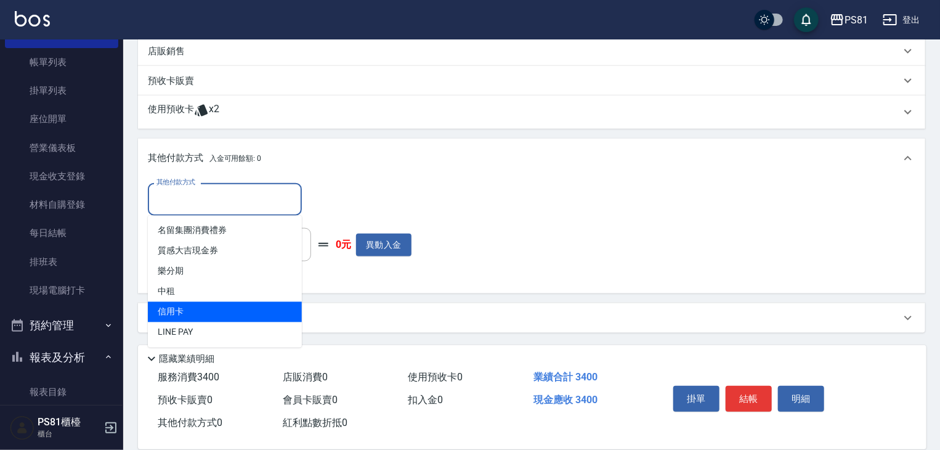
drag, startPoint x: 217, startPoint y: 314, endPoint x: 232, endPoint y: 311, distance: 15.7
click at [216, 314] on span "信用卡" at bounding box center [225, 312] width 154 height 20
type input "信用卡"
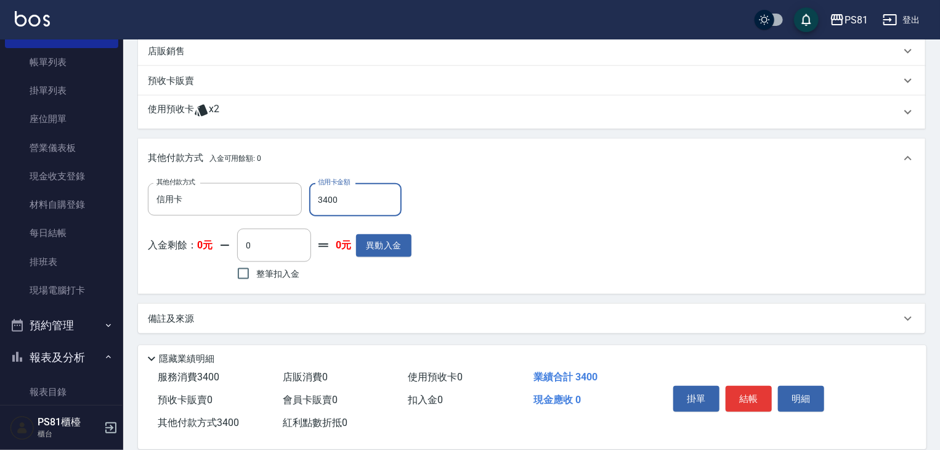
type input "3400"
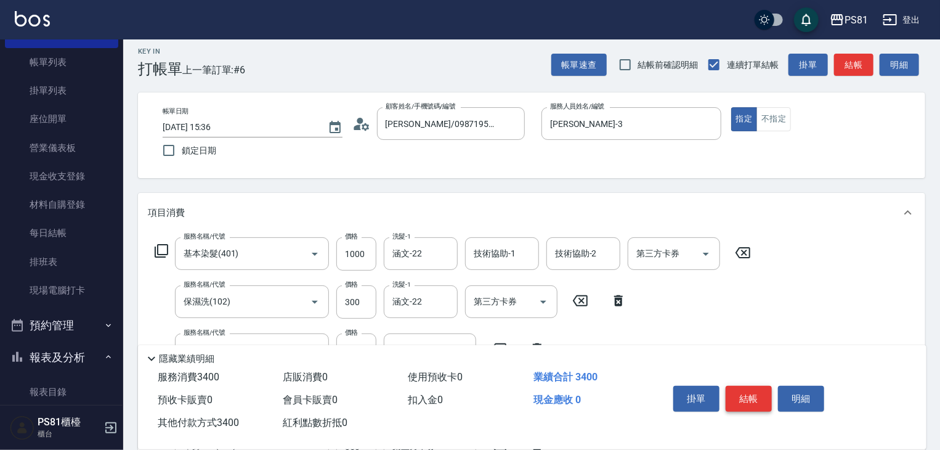
scroll to position [0, 0]
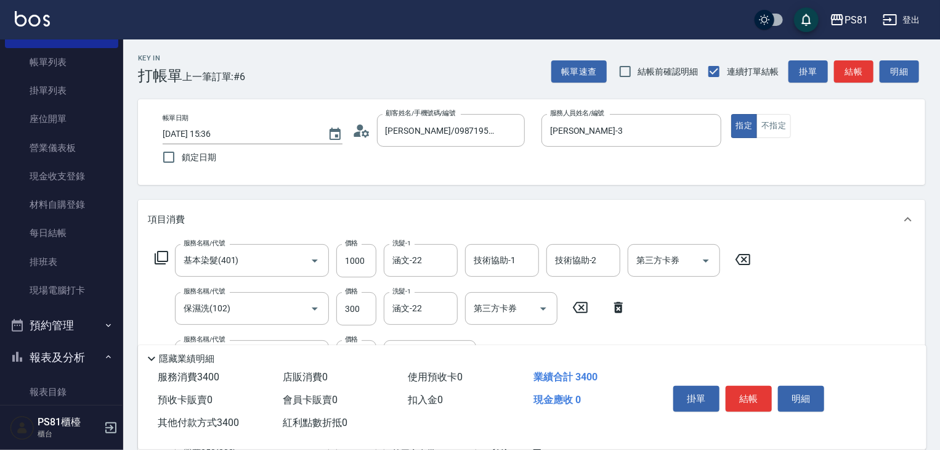
click at [737, 397] on button "結帳" at bounding box center [749, 399] width 46 height 26
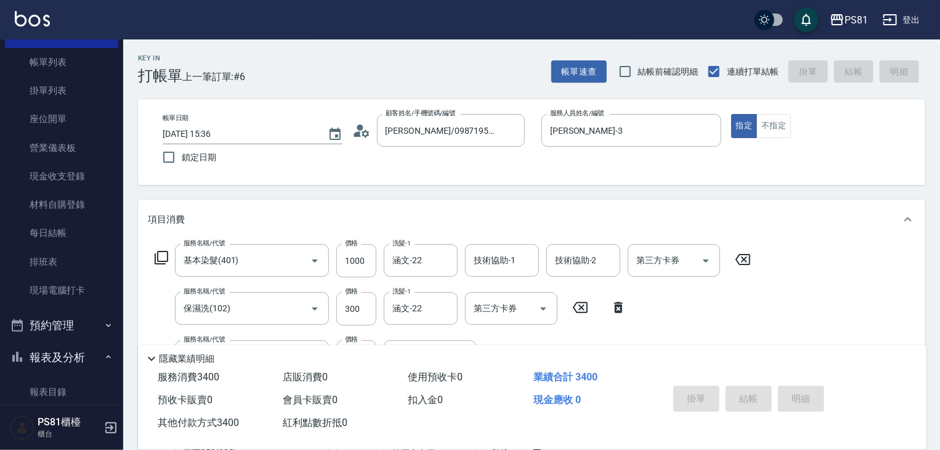
type input "[DATE] 15:38"
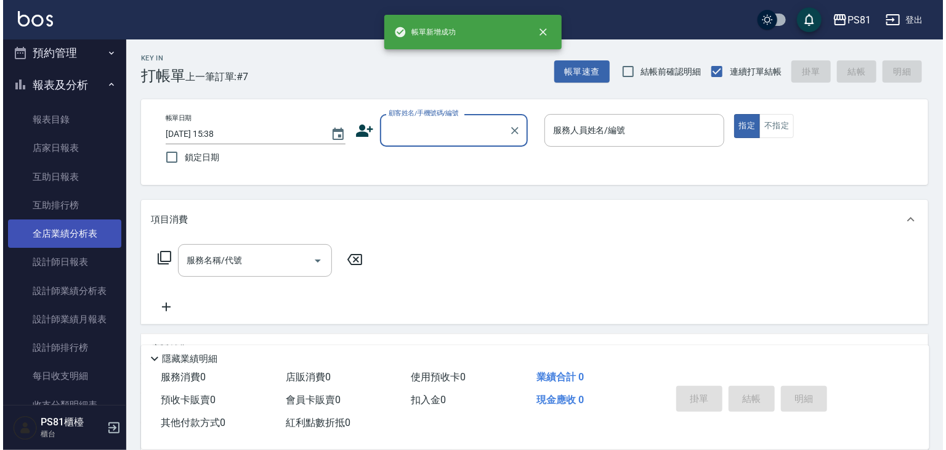
scroll to position [354, 0]
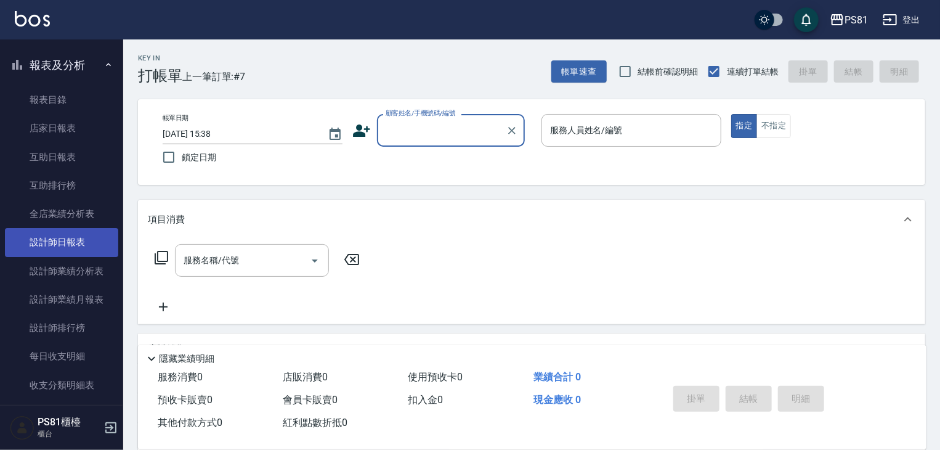
click at [80, 246] on link "設計師日報表" at bounding box center [61, 242] width 113 height 28
